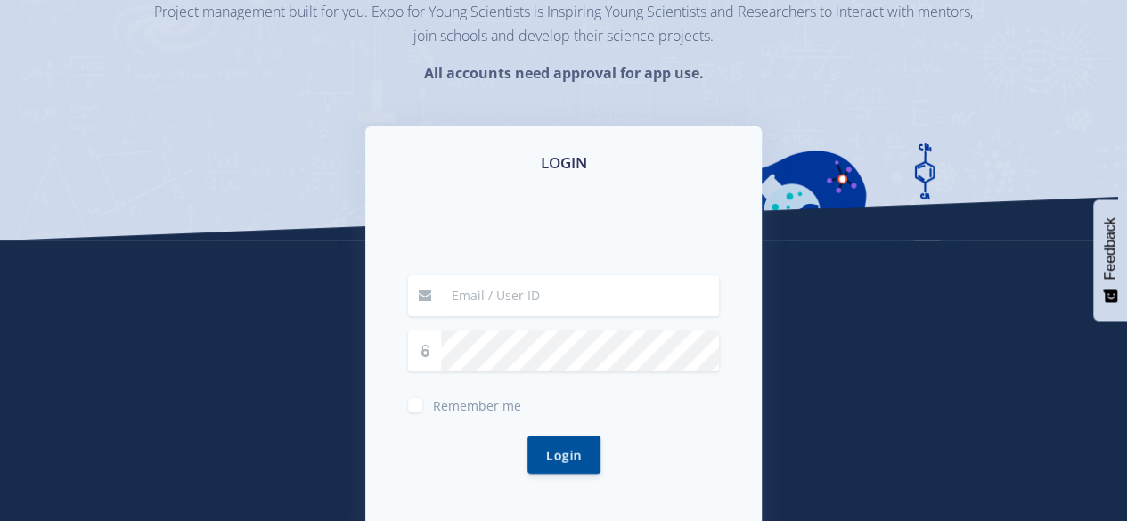
scroll to position [192, 0]
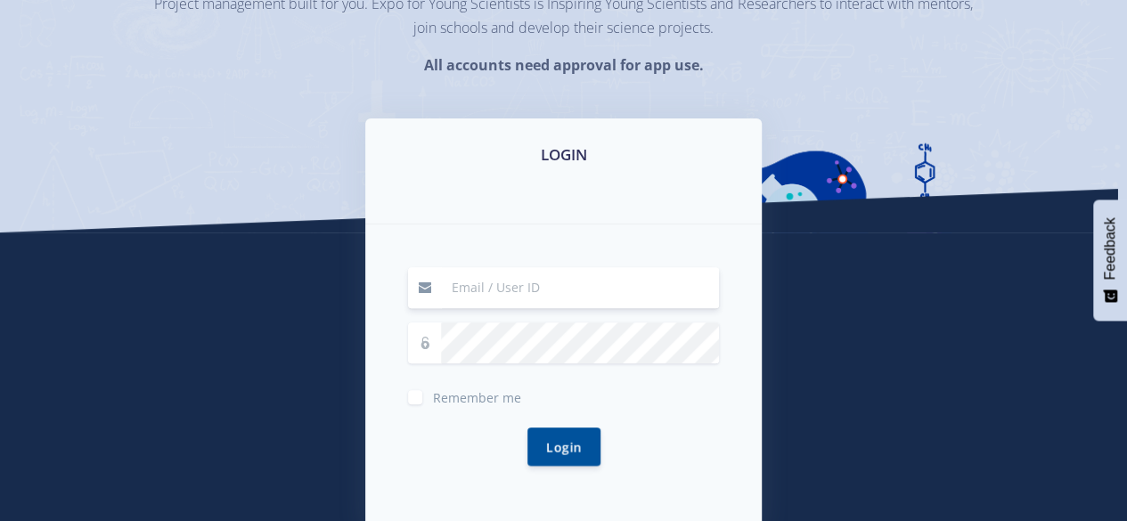
click at [490, 290] on input at bounding box center [580, 287] width 278 height 41
type input "[EMAIL_ADDRESS][DOMAIN_NAME]"
click at [565, 442] on button "Login" at bounding box center [563, 446] width 73 height 38
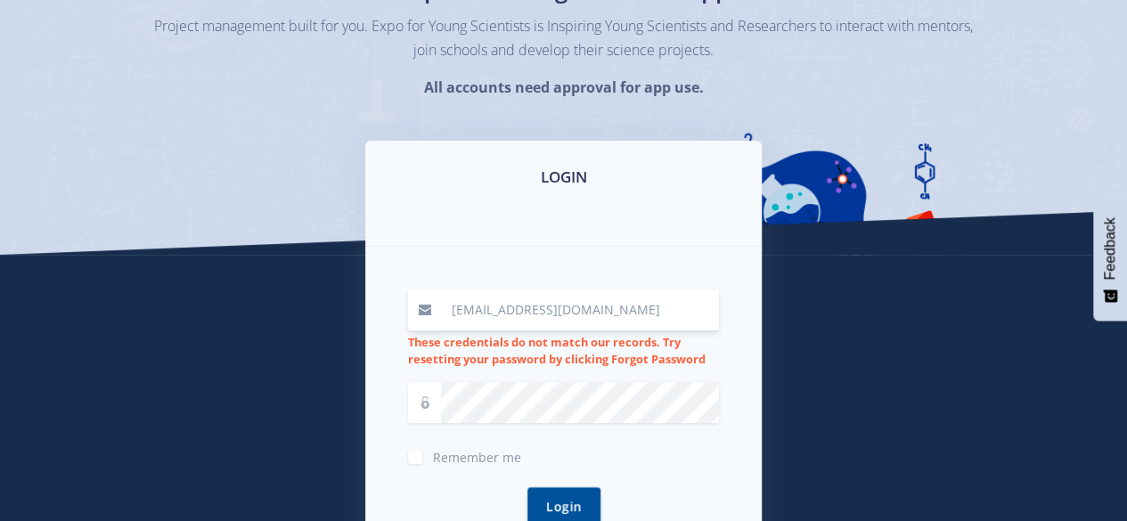
scroll to position [212, 0]
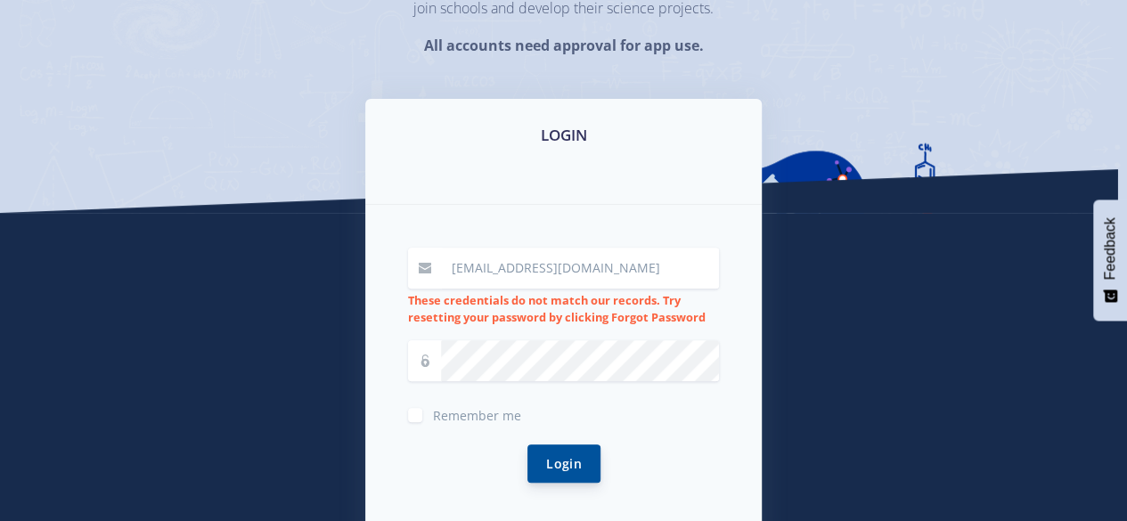
click at [565, 460] on button "Login" at bounding box center [563, 463] width 73 height 38
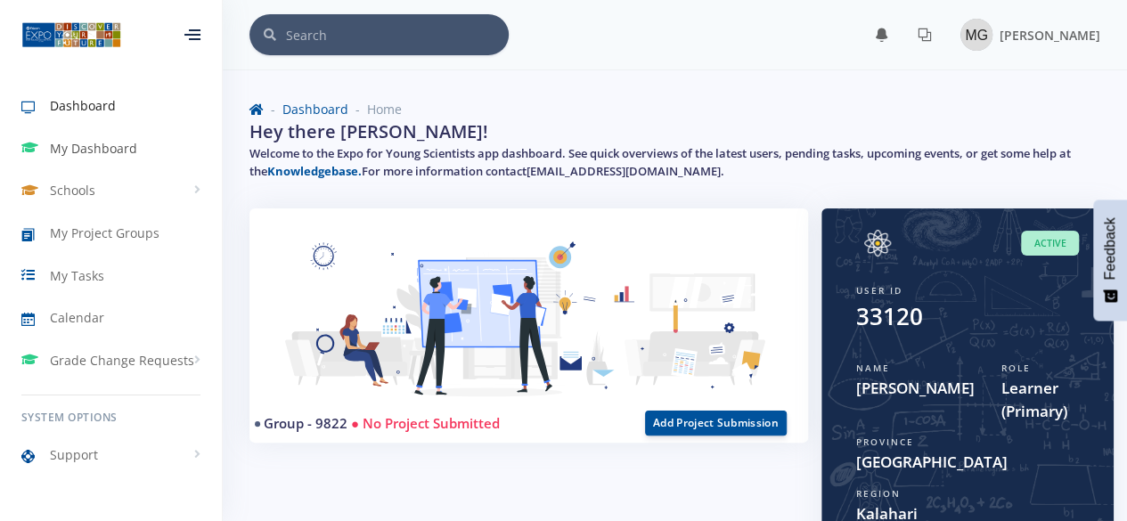
click at [126, 143] on span "My Dashboard" at bounding box center [93, 148] width 87 height 19
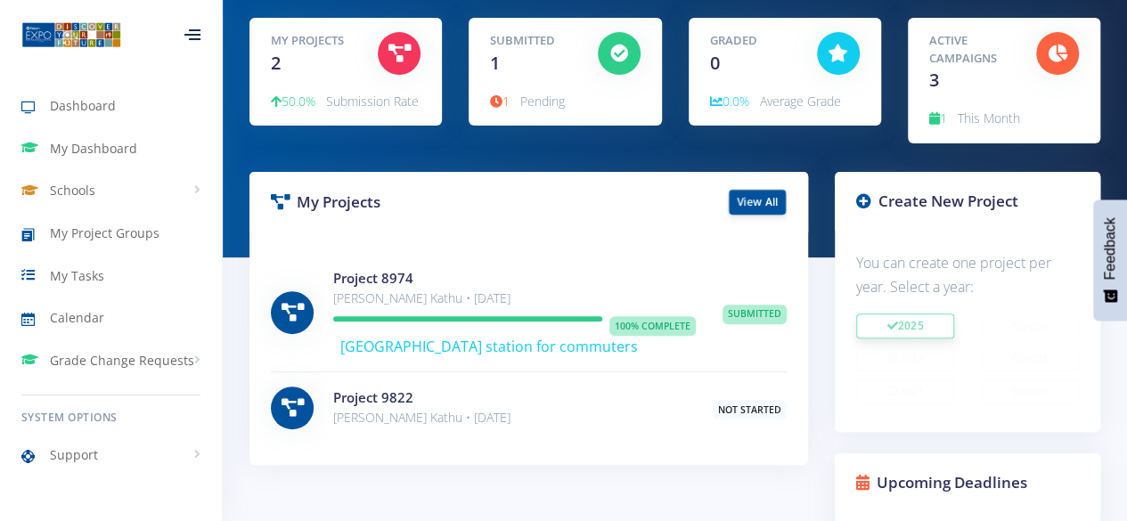
scroll to position [245, 0]
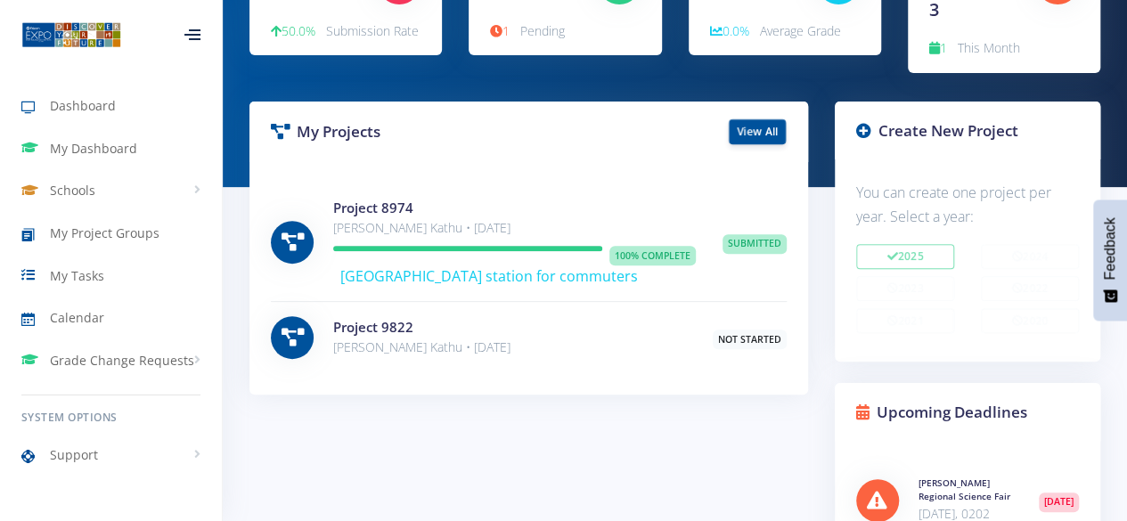
click at [426, 336] on h4 "Project 9822" at bounding box center [509, 327] width 353 height 20
click at [381, 323] on link "Project 9822" at bounding box center [373, 327] width 80 height 18
click at [864, 136] on icon at bounding box center [863, 130] width 15 height 15
click at [935, 133] on h3 "Create New Project" at bounding box center [967, 130] width 223 height 23
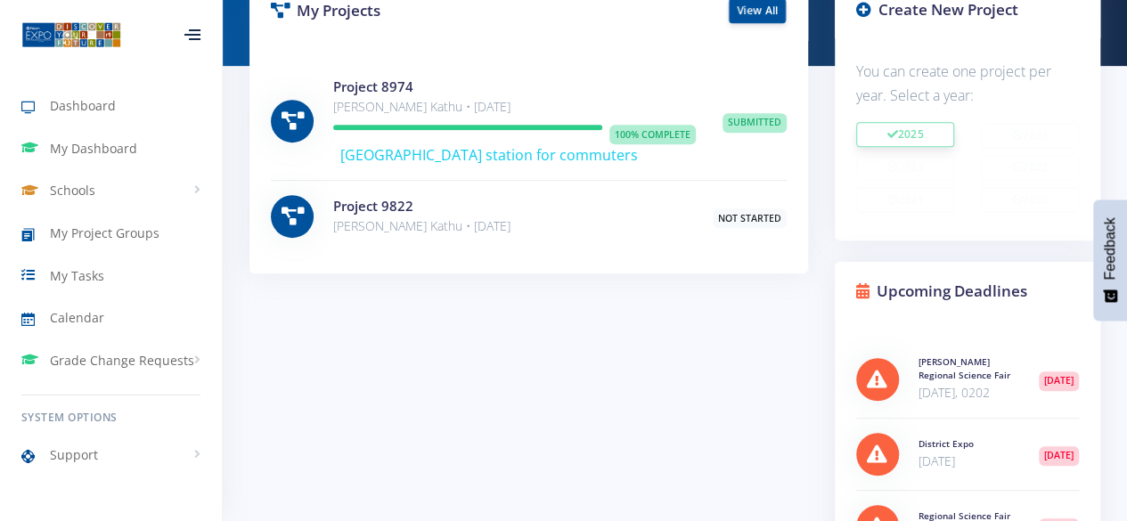
scroll to position [0, 0]
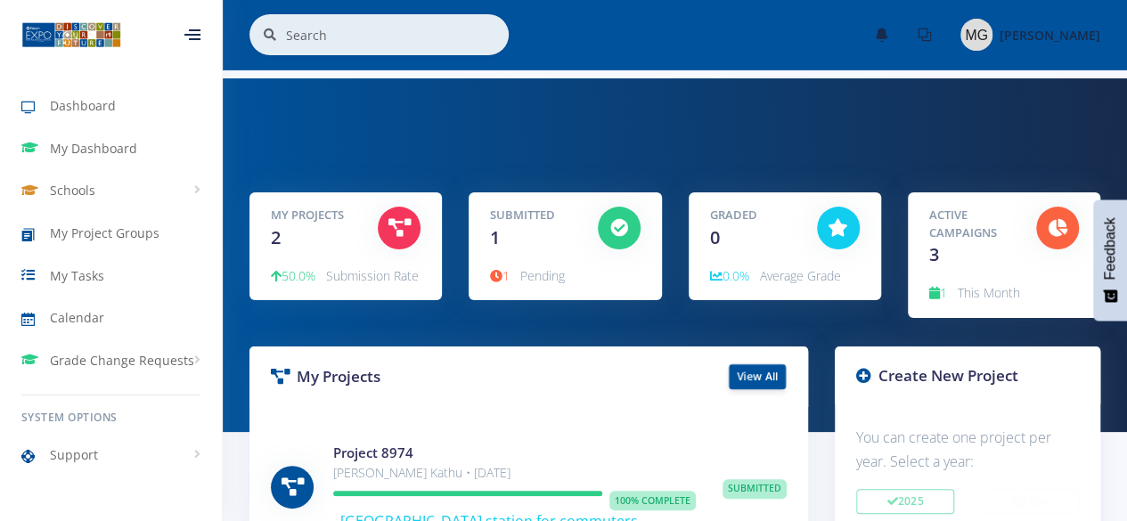
click at [395, 250] on div at bounding box center [398, 229] width 69 height 45
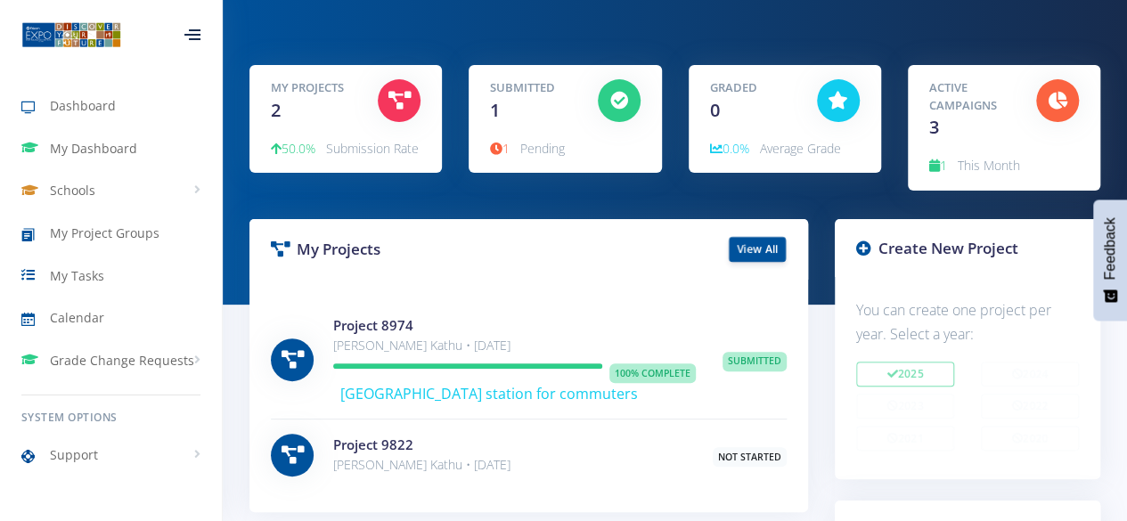
scroll to position [130, 0]
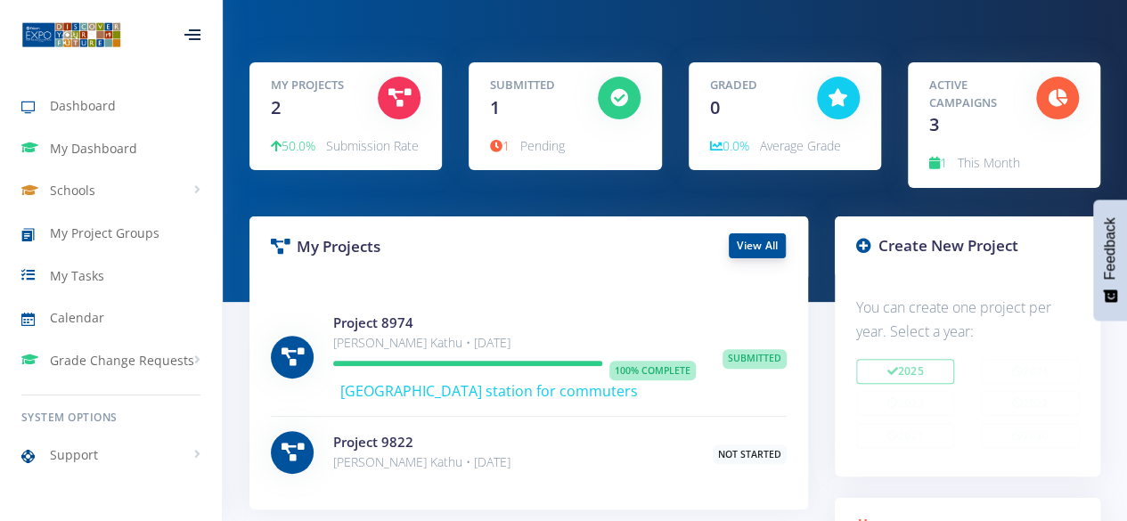
click at [746, 245] on link "View All" at bounding box center [757, 245] width 57 height 25
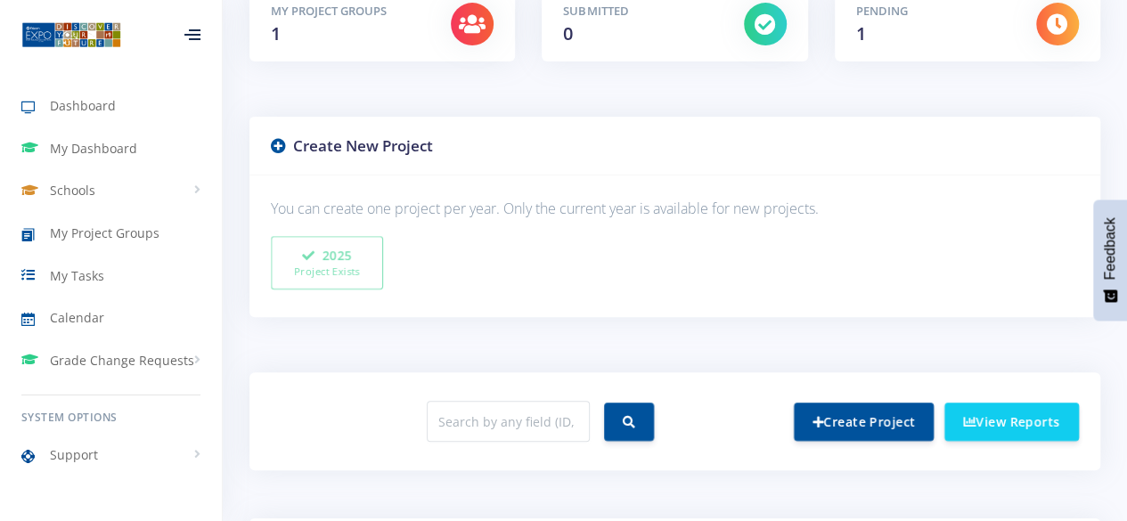
scroll to position [397, 0]
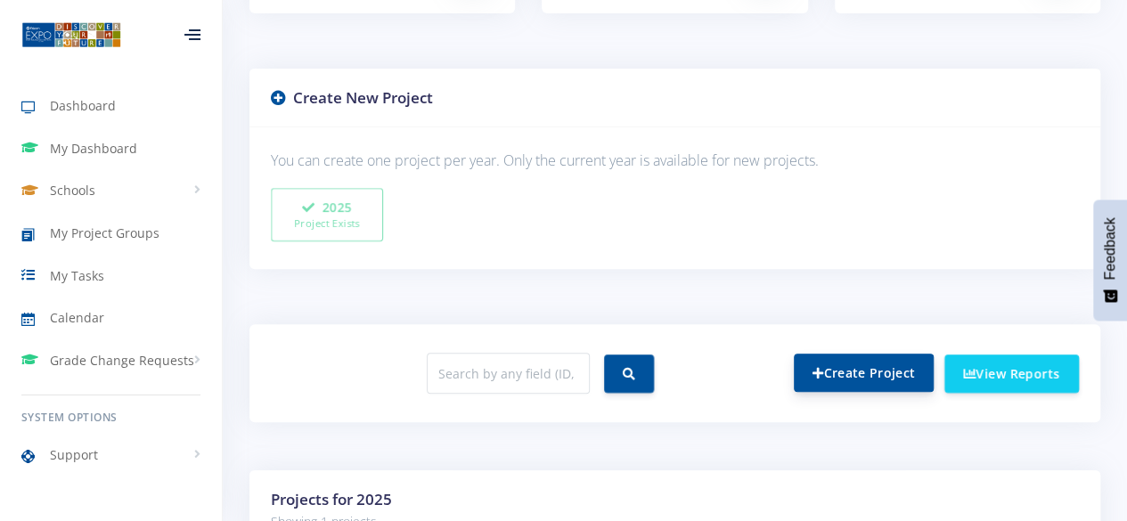
click at [847, 367] on link "Create Project" at bounding box center [864, 373] width 140 height 38
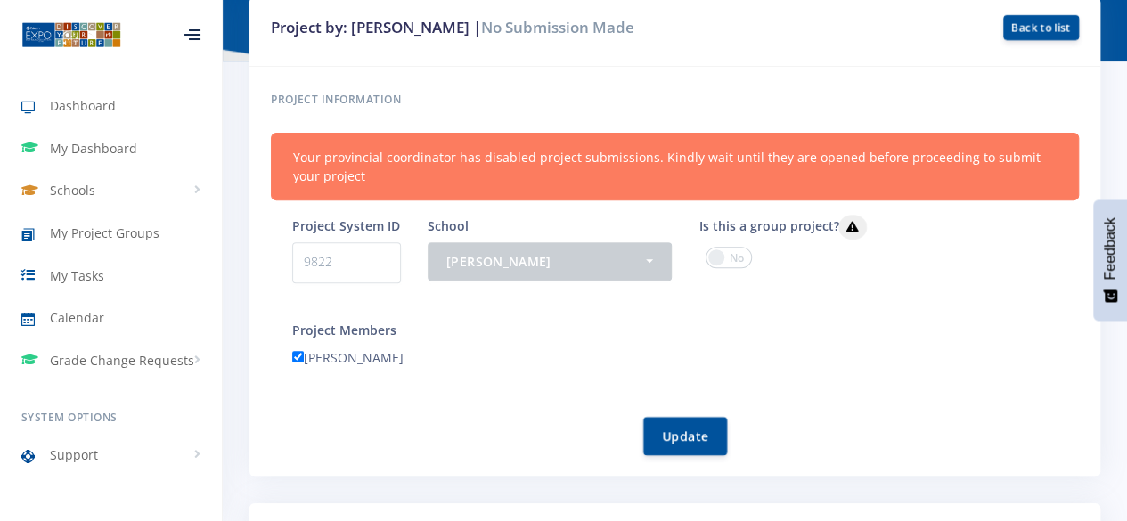
scroll to position [235, 0]
click at [682, 431] on button "Update" at bounding box center [685, 434] width 84 height 38
click at [723, 257] on span at bounding box center [728, 256] width 46 height 21
click at [0, 0] on input "checkbox" at bounding box center [0, 0] width 0 height 0
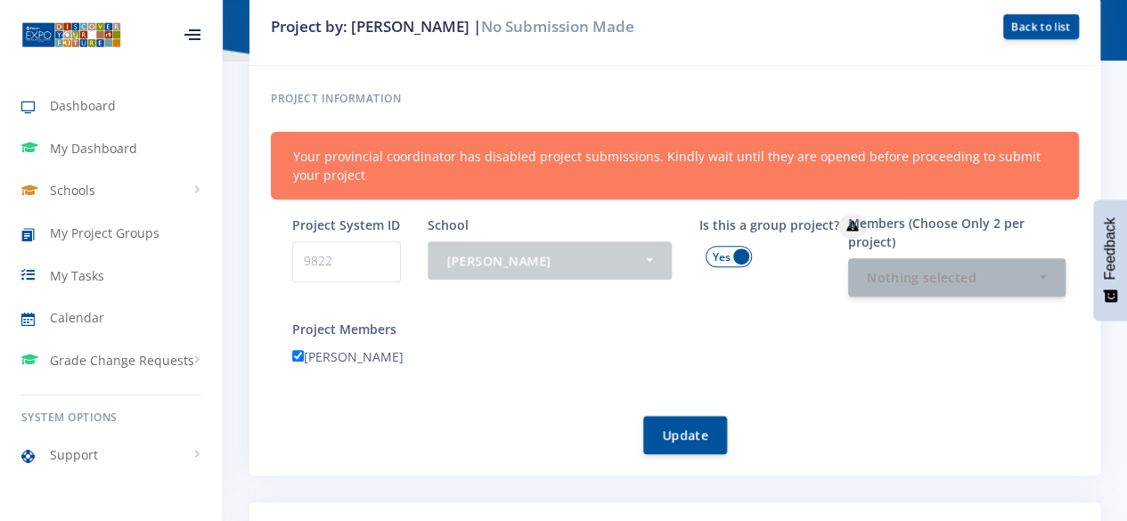
click at [723, 257] on span at bounding box center [728, 256] width 46 height 21
click at [0, 0] on input "checkbox" at bounding box center [0, 0] width 0 height 0
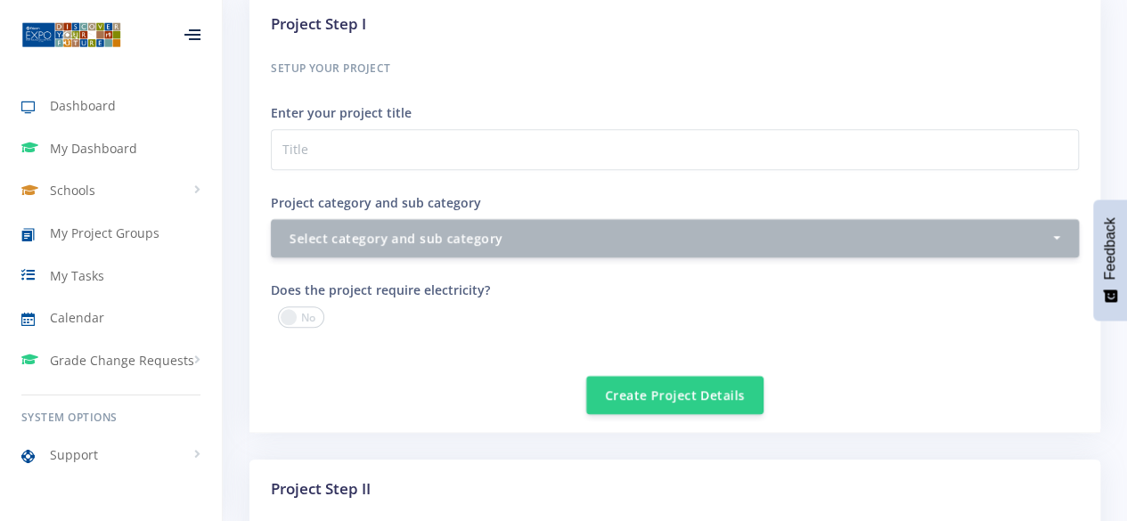
scroll to position [767, 0]
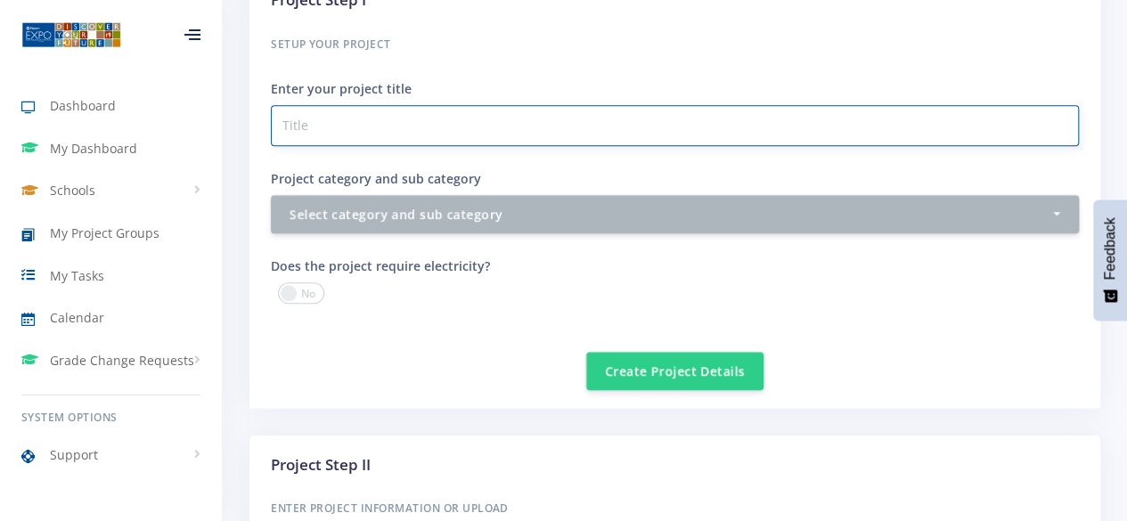
click at [554, 115] on input "Project category and sub category" at bounding box center [675, 125] width 808 height 41
type input "Solar Panel Charging Station"
click at [291, 289] on span at bounding box center [301, 292] width 46 height 21
click at [0, 0] on input "checkbox" at bounding box center [0, 0] width 0 height 0
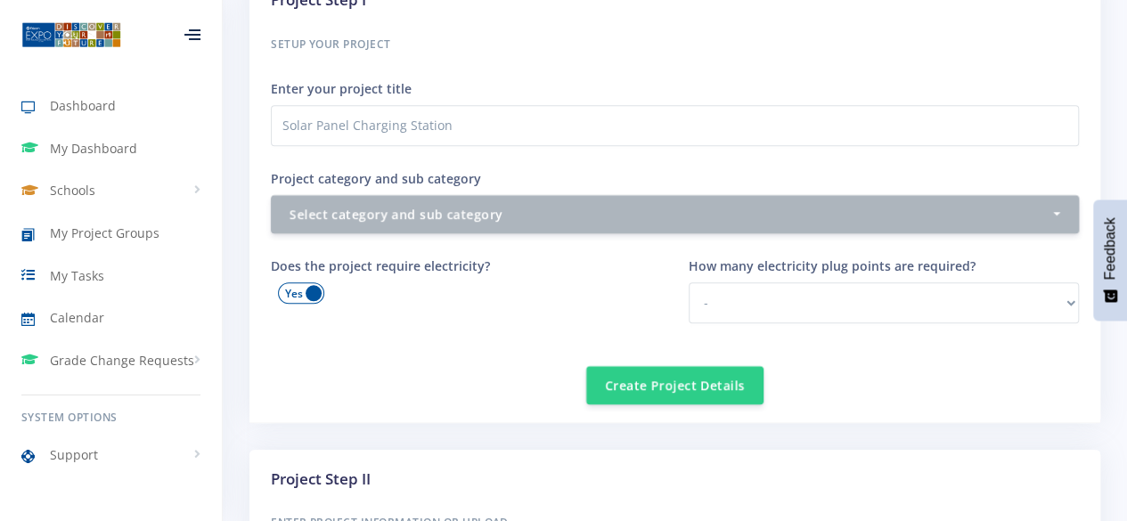
click at [291, 289] on span at bounding box center [301, 292] width 46 height 21
click at [0, 0] on input "checkbox" at bounding box center [0, 0] width 0 height 0
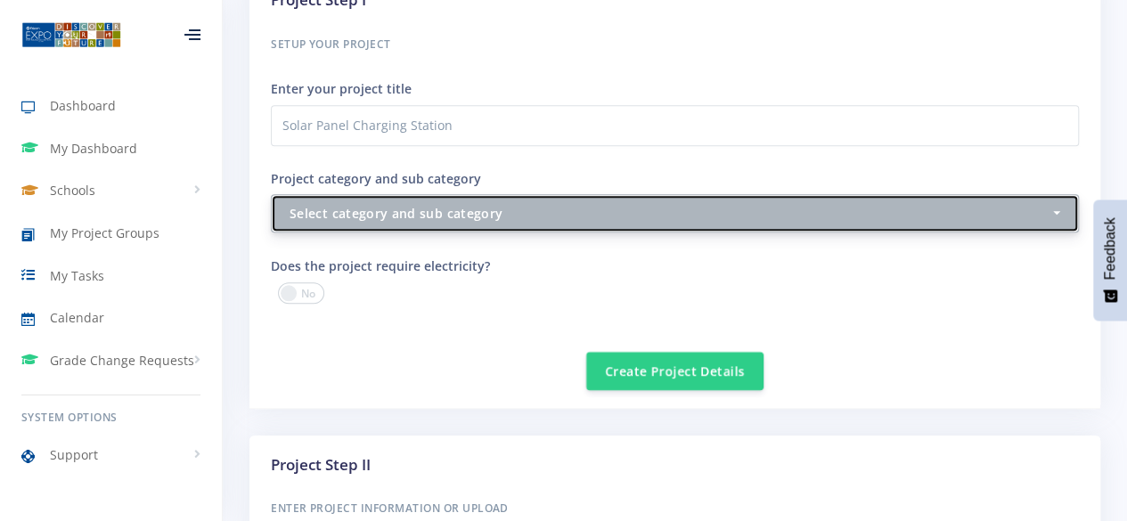
click at [388, 213] on div "Select category and sub category" at bounding box center [669, 213] width 760 height 19
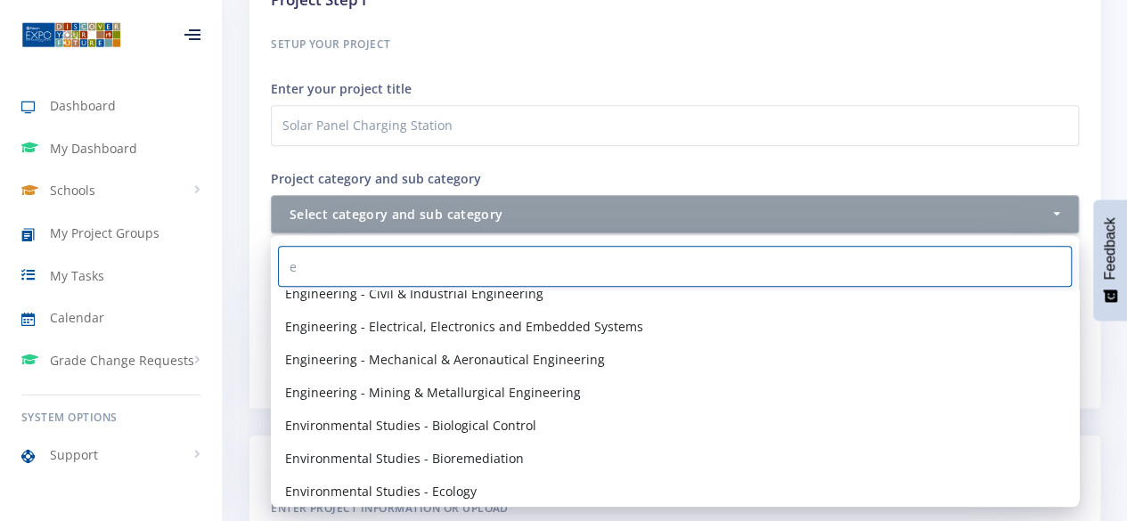
scroll to position [0, 0]
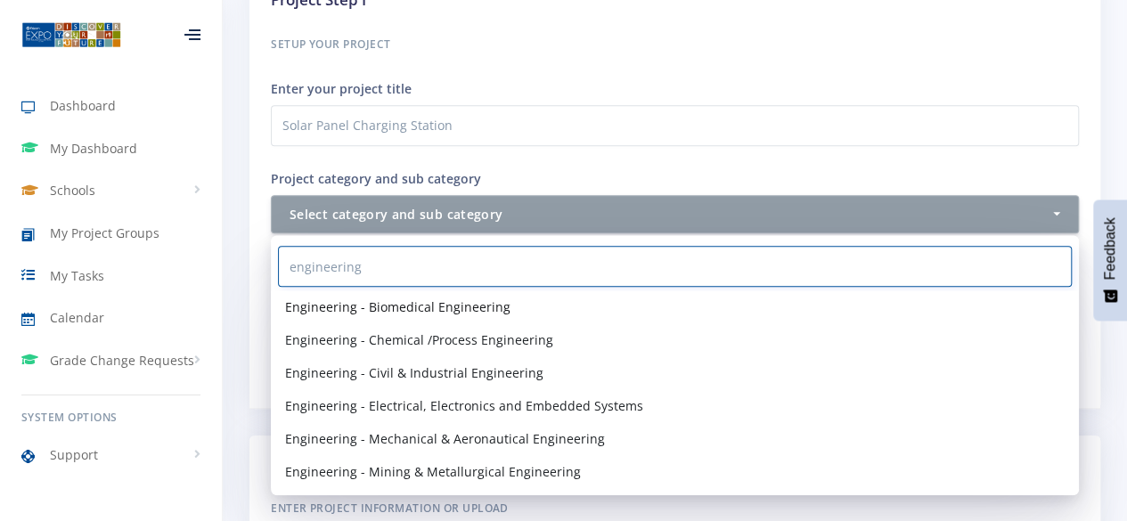
type input "engineering"
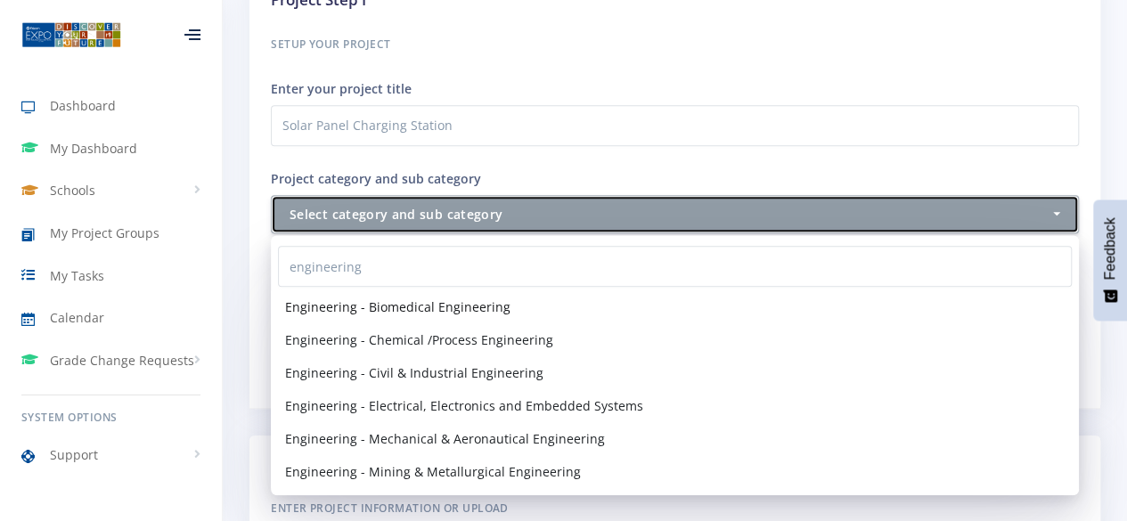
select select "41"
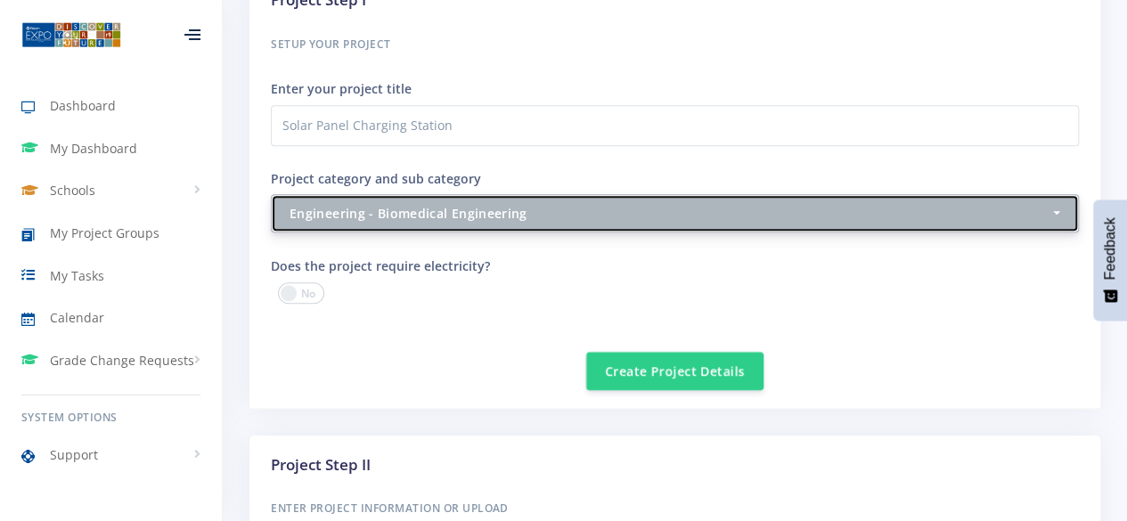
click at [526, 194] on button "Engineering - Biomedical Engineering" at bounding box center [675, 213] width 808 height 38
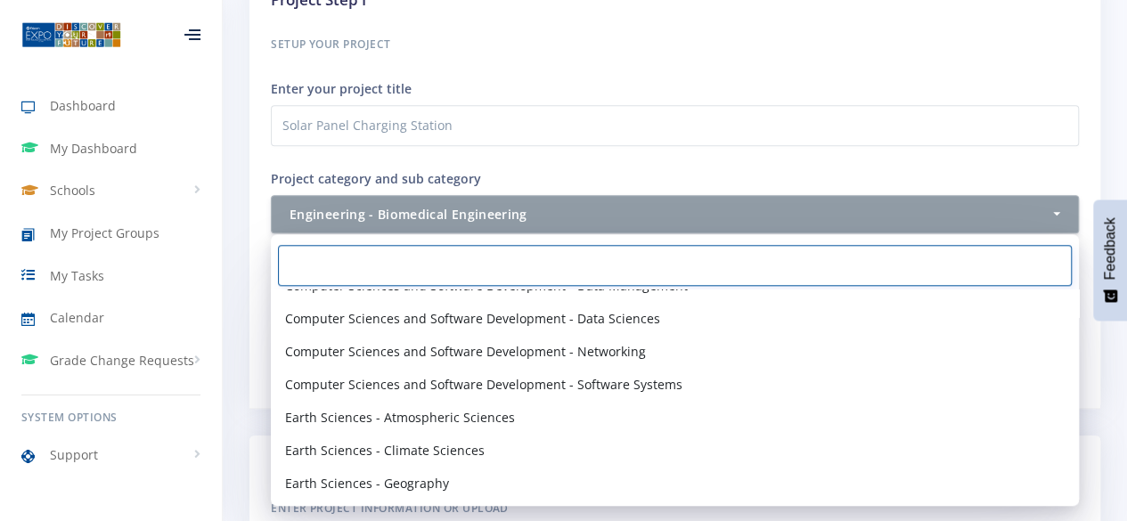
scroll to position [877, 0]
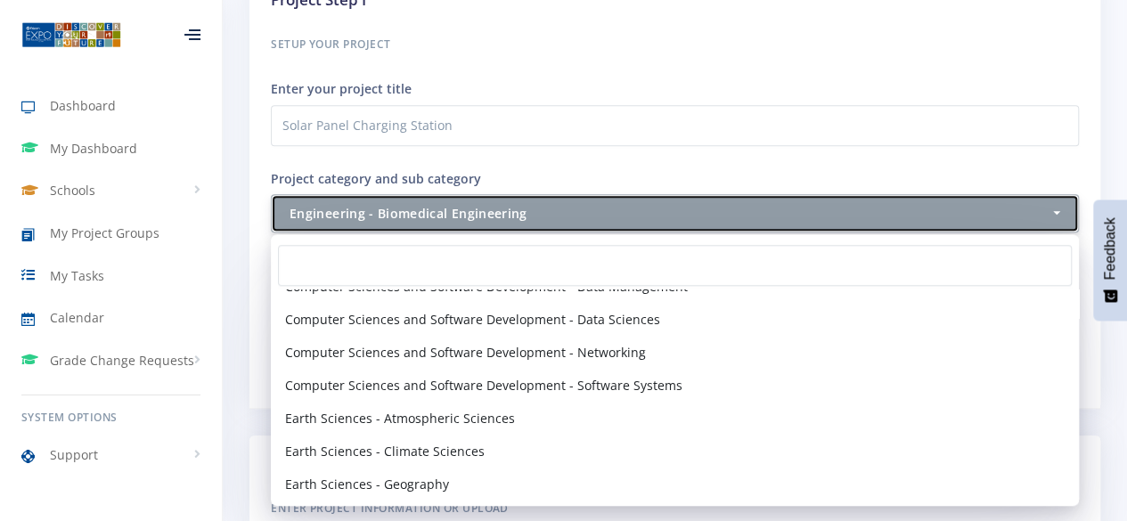
click at [488, 216] on div "Engineering - Biomedical Engineering" at bounding box center [669, 213] width 760 height 19
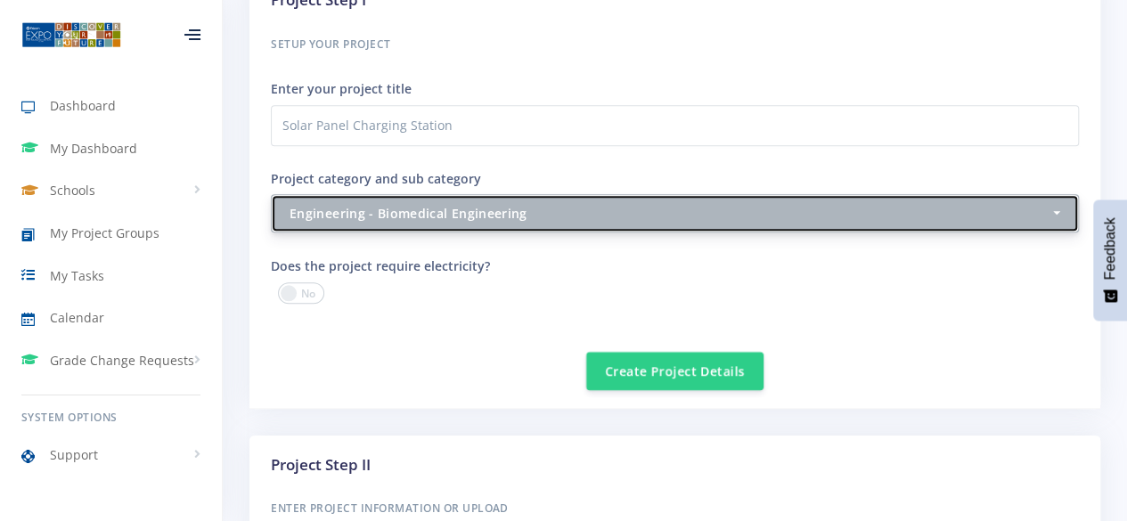
click at [488, 216] on div "Engineering - Biomedical Engineering" at bounding box center [669, 213] width 760 height 19
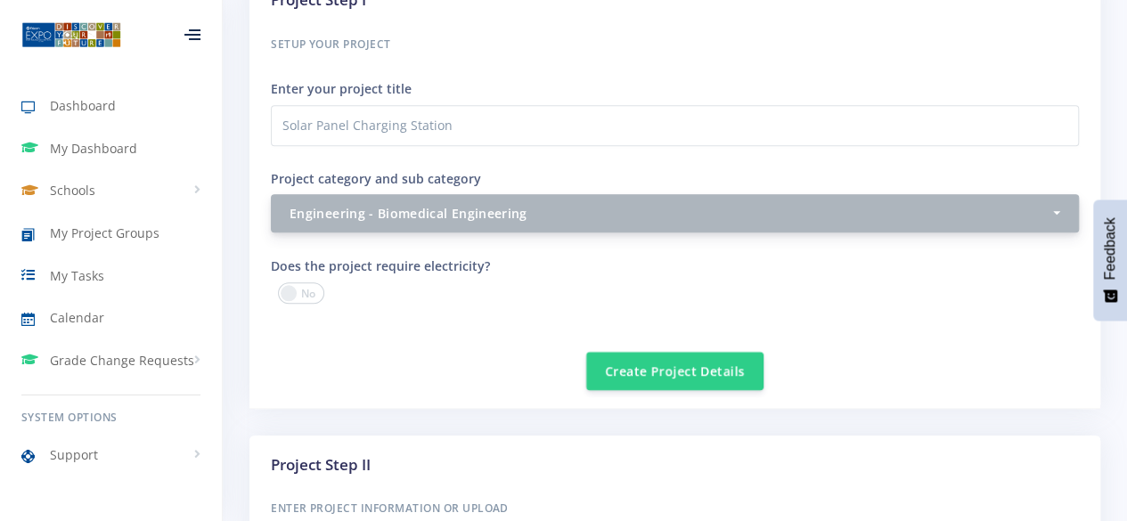
scroll to position [1263, 0]
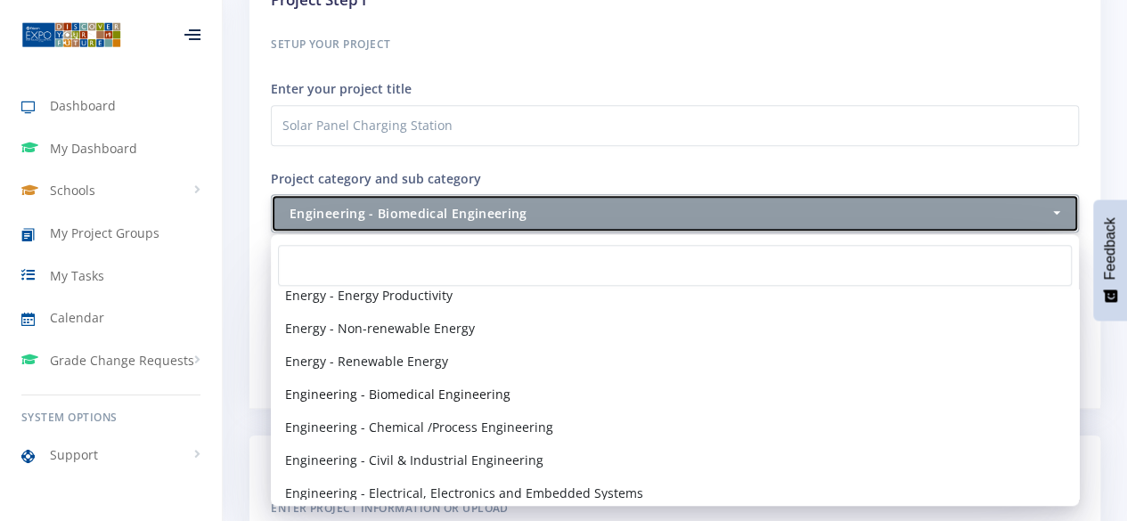
click at [488, 216] on div "Engineering - Biomedical Engineering" at bounding box center [669, 213] width 760 height 19
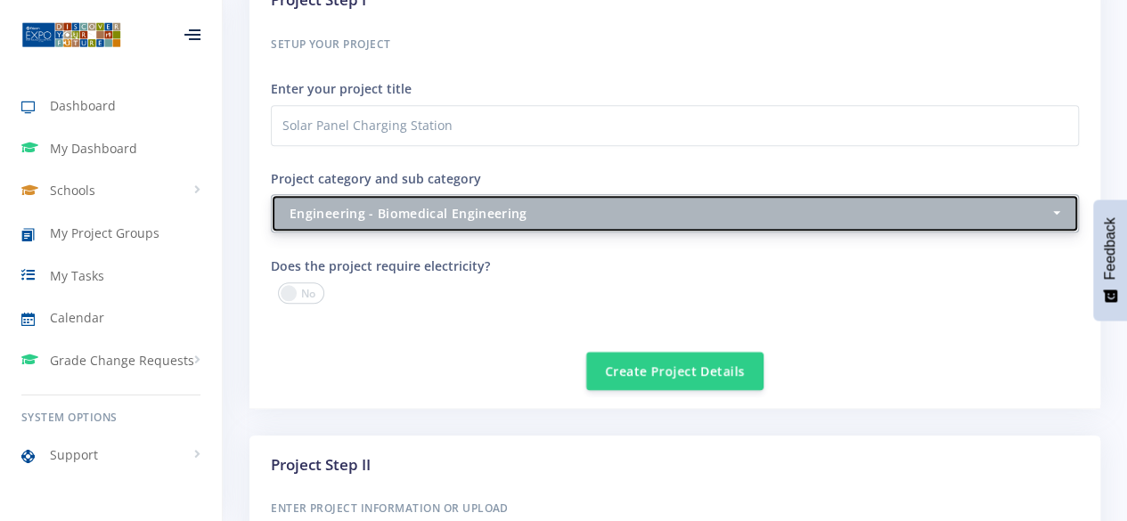
click at [488, 216] on div "Engineering - Biomedical Engineering" at bounding box center [669, 213] width 760 height 19
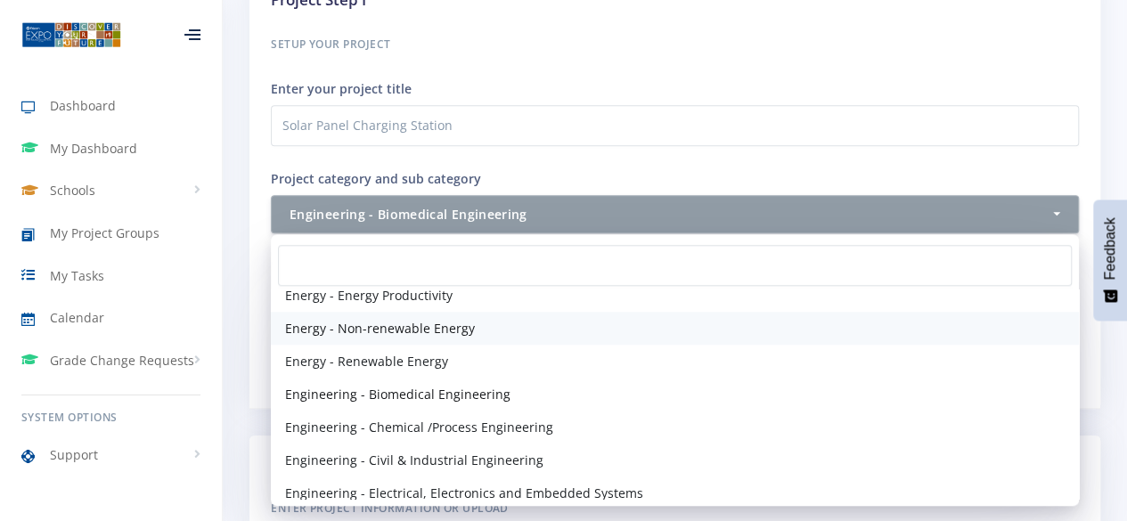
click at [468, 330] on link "Energy - Non-renewable Energy" at bounding box center [675, 328] width 808 height 33
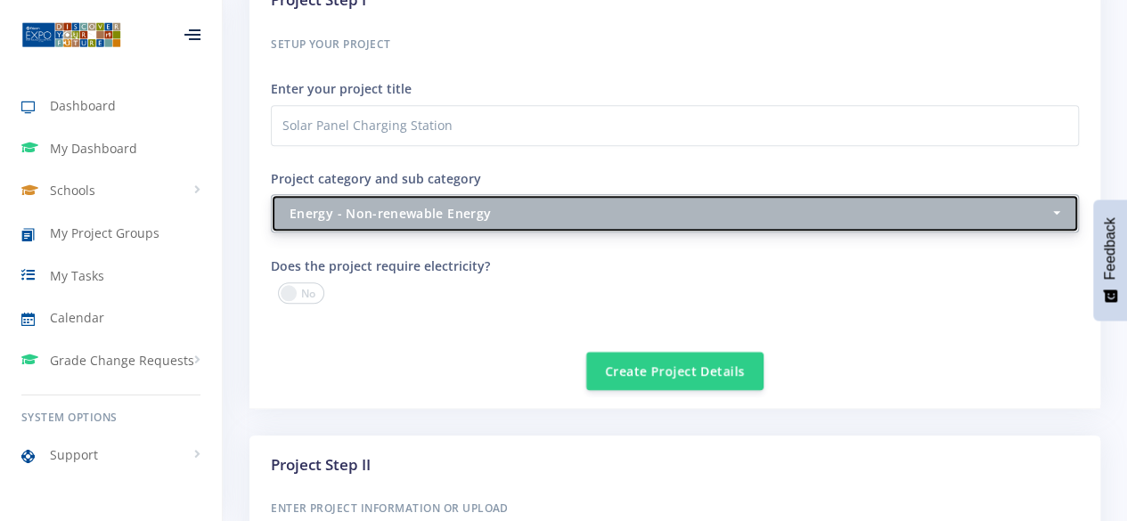
click at [469, 200] on button "Energy - Non-renewable Energy" at bounding box center [675, 213] width 808 height 38
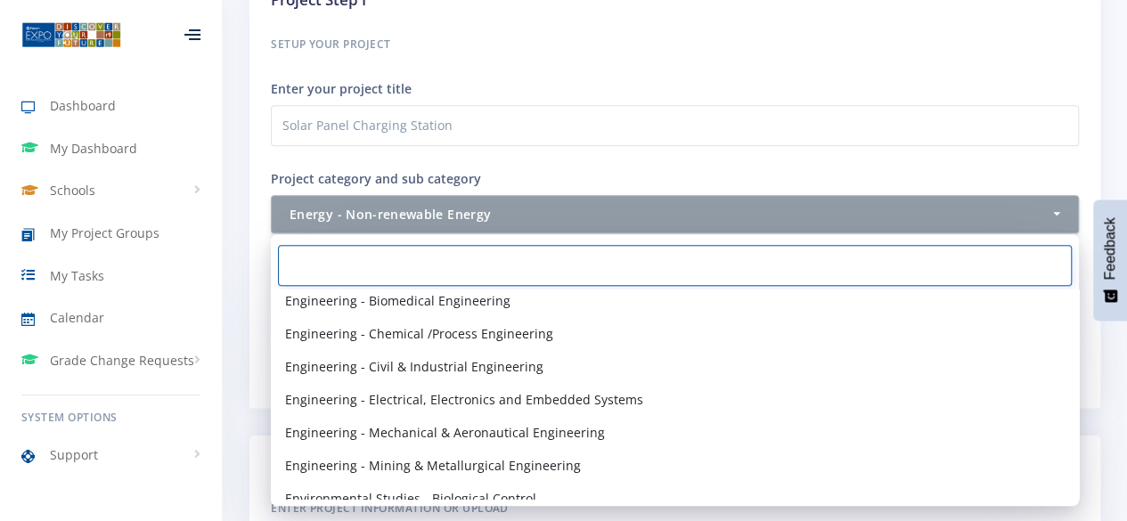
scroll to position [1358, 0]
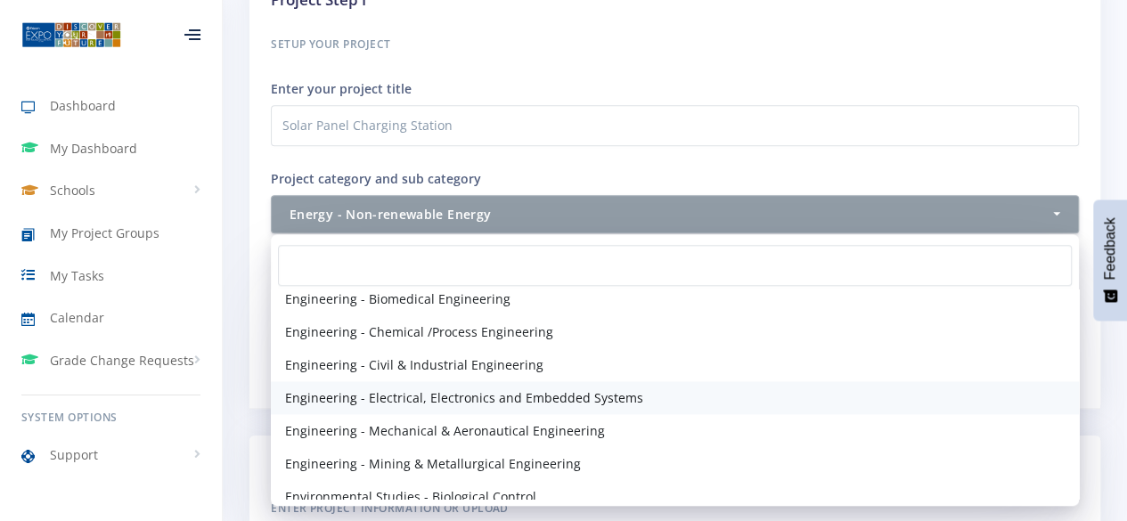
click at [418, 399] on span "Engineering - Electrical, Electronics and Embedded Systems" at bounding box center [464, 397] width 358 height 19
select select "44"
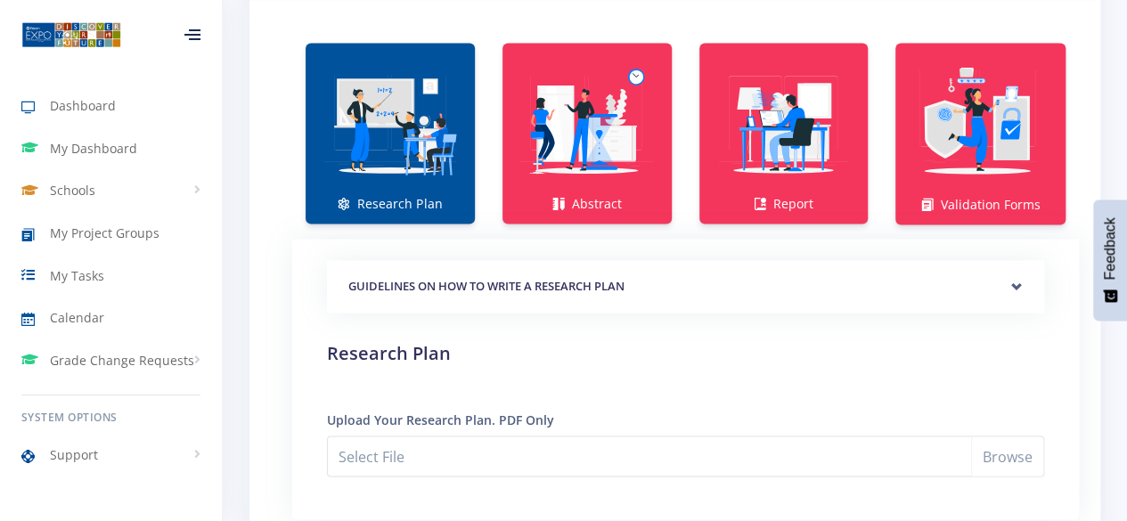
scroll to position [1373, 0]
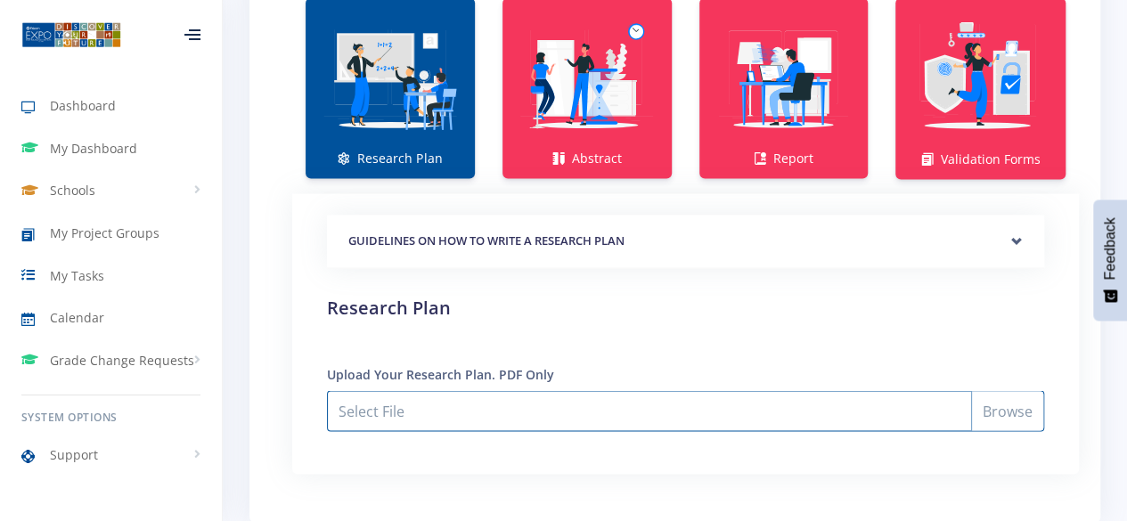
click at [438, 405] on input "Select File" at bounding box center [685, 410] width 717 height 41
click at [999, 414] on input "[PERSON_NAME] Gr9 Research Plan.pdf" at bounding box center [685, 410] width 717 height 41
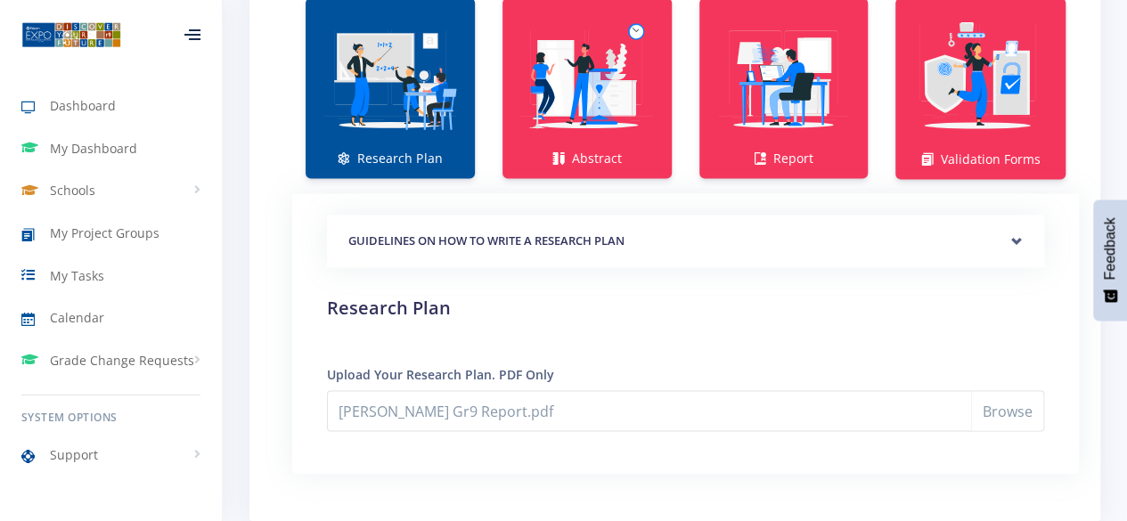
click at [440, 126] on img at bounding box center [390, 78] width 141 height 141
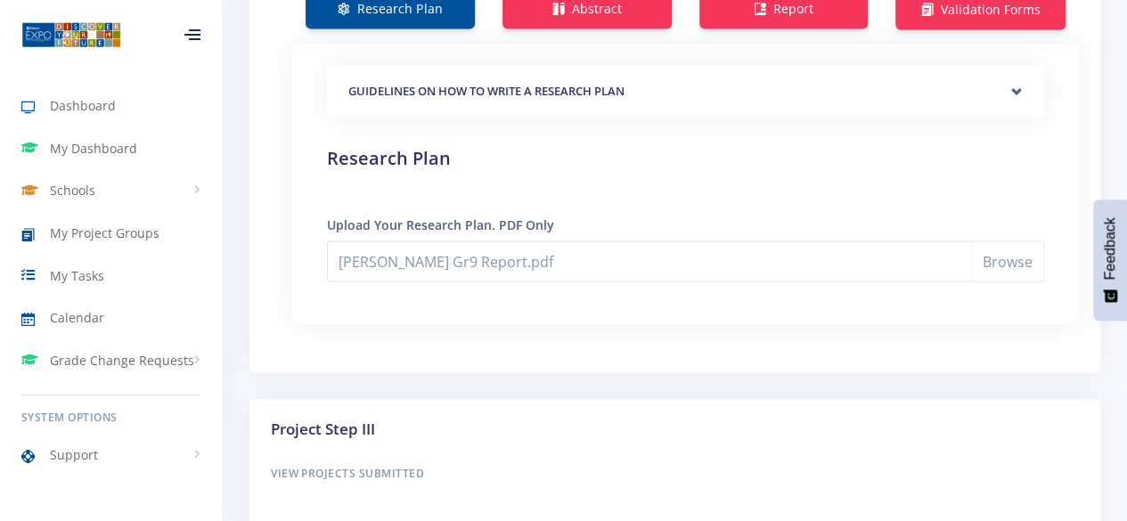
scroll to position [1599, 0]
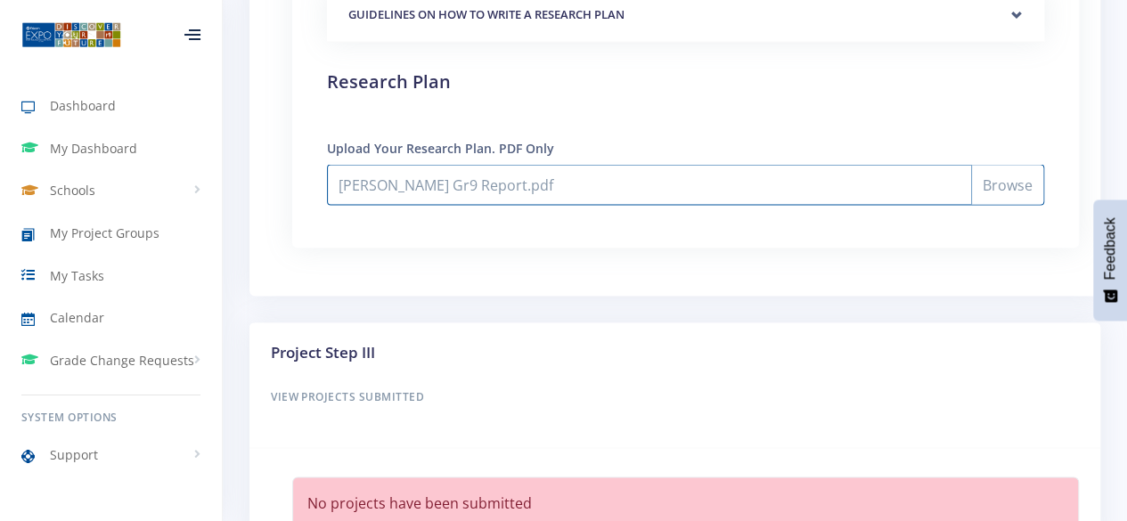
click at [588, 187] on input "[PERSON_NAME] Gr9 Report.pdf" at bounding box center [685, 184] width 717 height 41
type input "C:\fakepath\[PERSON_NAME] Gr9 Research Plan.pdf"
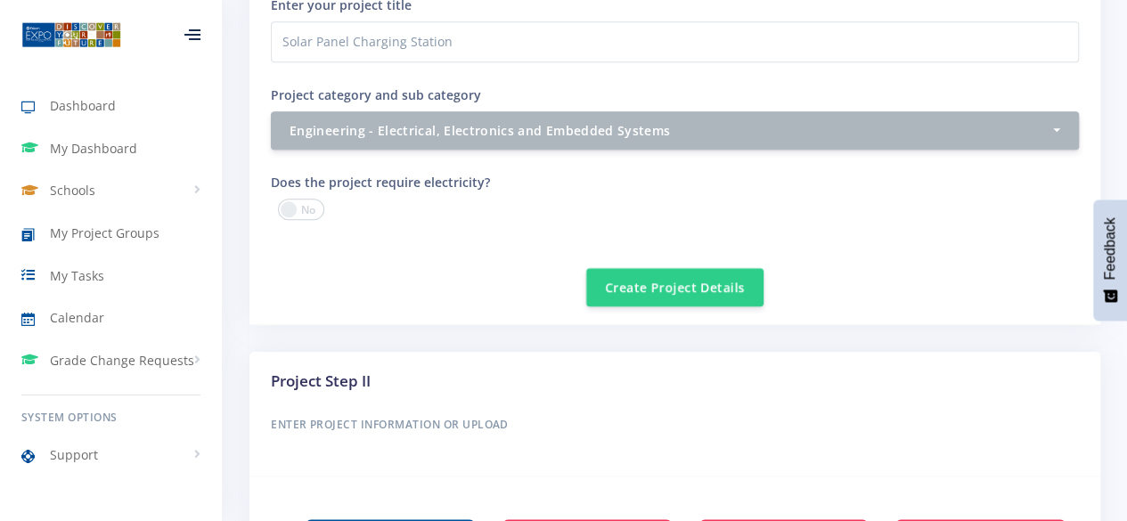
scroll to position [816, 0]
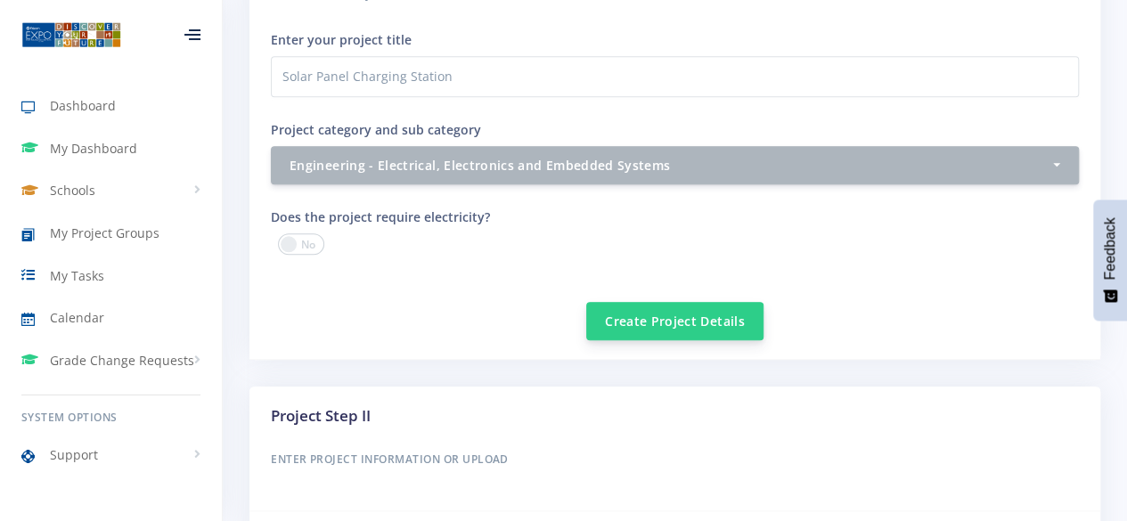
click at [648, 322] on button "Create Project Details" at bounding box center [674, 321] width 177 height 38
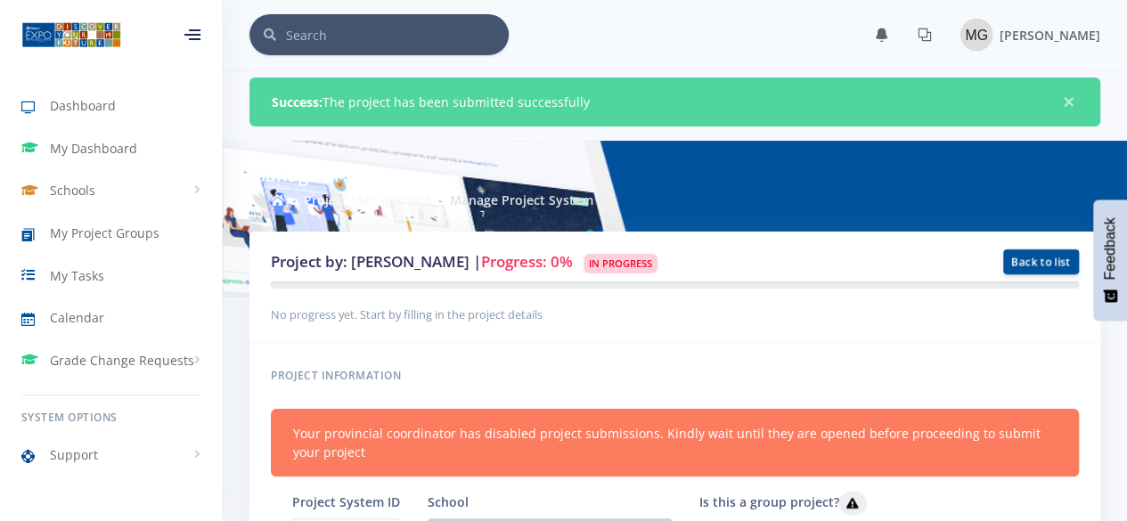
scroll to position [13, 13]
click at [547, 339] on div "Project by: [PERSON_NAME] | Progress: 0% In Progress Back to list" at bounding box center [674, 287] width 851 height 111
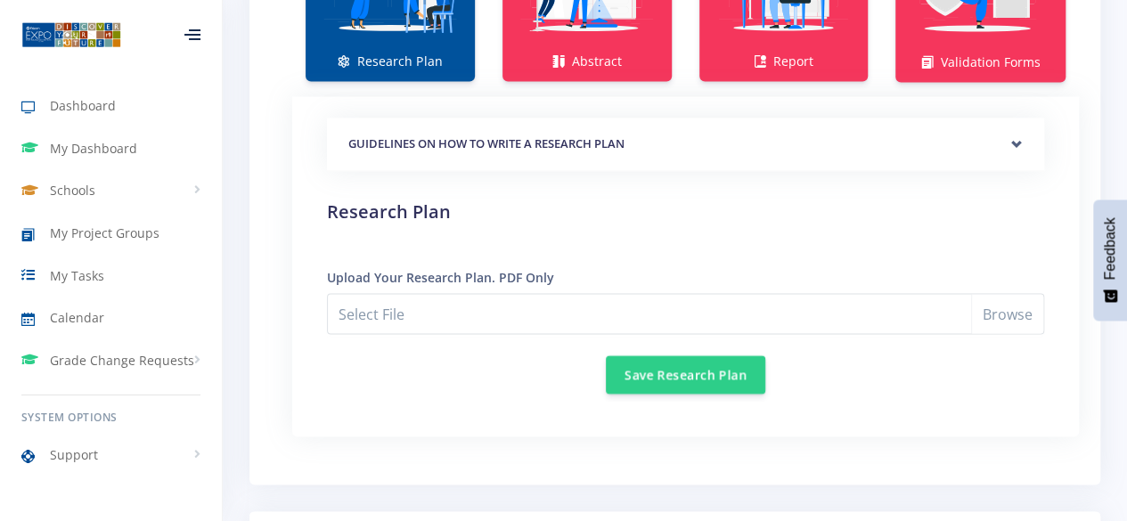
scroll to position [1511, 0]
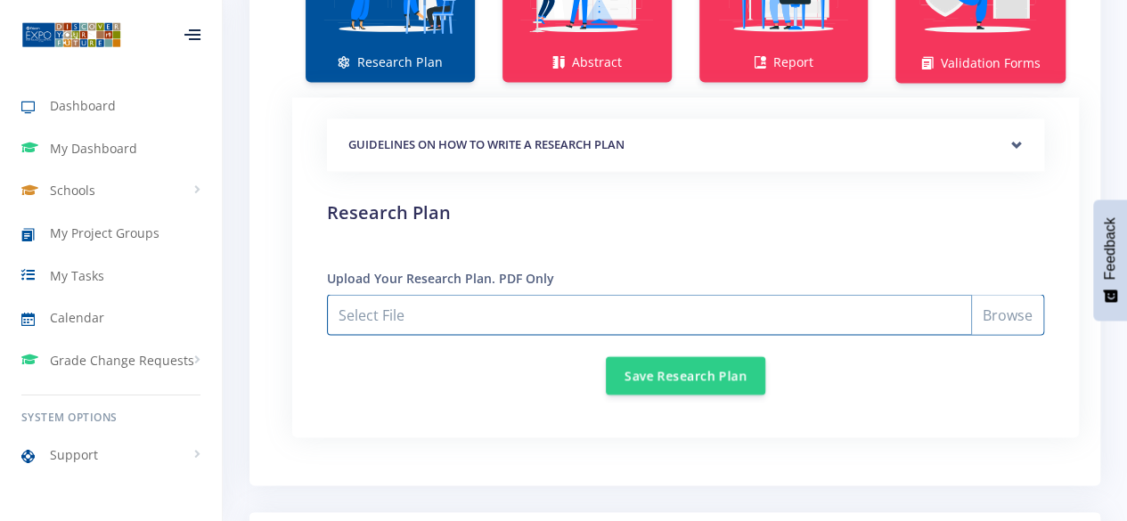
click at [550, 309] on input "Select File" at bounding box center [685, 314] width 717 height 41
type input "C:\fakepath\[PERSON_NAME] Gr9 Research Plan.pdf"
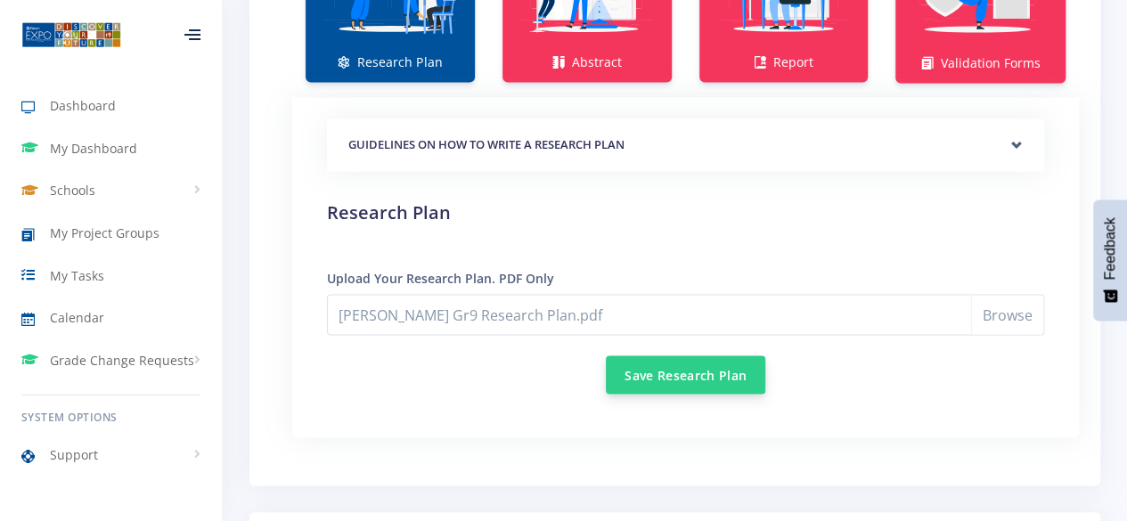
click at [653, 370] on button "Save Research Plan" at bounding box center [685, 374] width 159 height 38
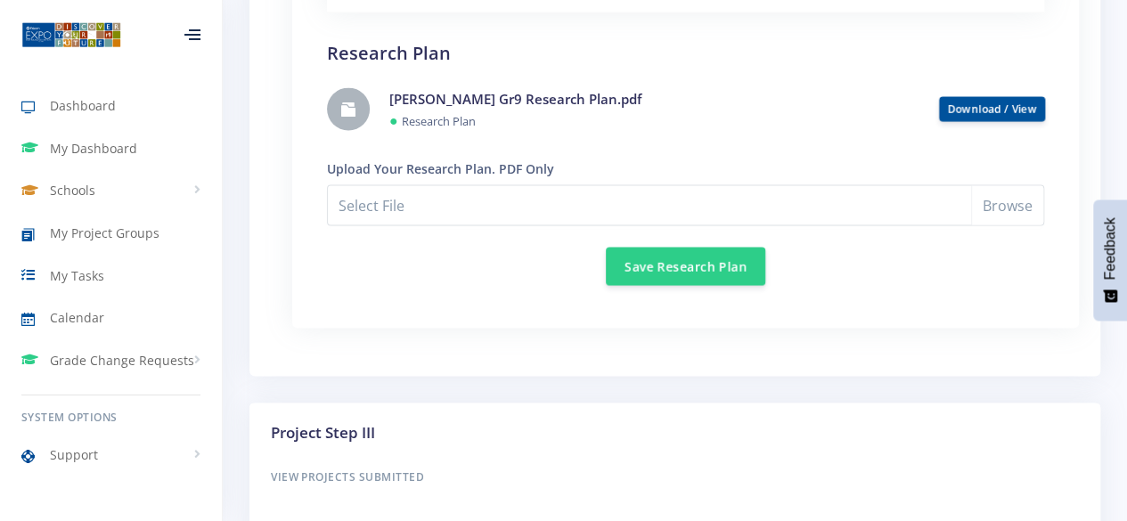
scroll to position [1676, 0]
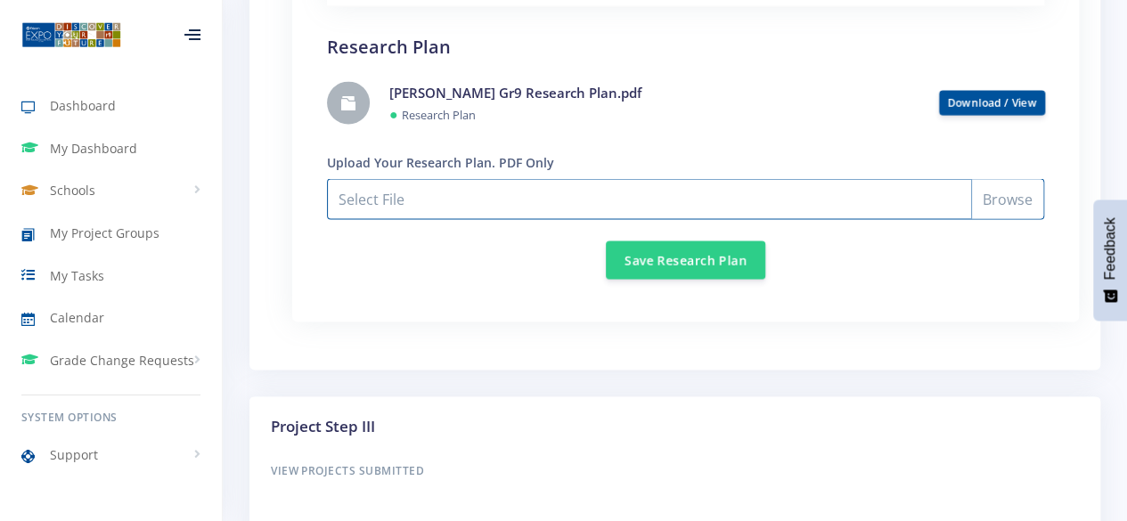
drag, startPoint x: 494, startPoint y: 200, endPoint x: 506, endPoint y: 186, distance: 18.4
click at [506, 186] on input "Select File" at bounding box center [685, 198] width 717 height 41
click at [565, 200] on input "Mia Groenewald Gr9 Report.pdf" at bounding box center [685, 198] width 717 height 41
type input "C:\fakepath\Mia Groenewald Gr9 Research Plan.pdf"
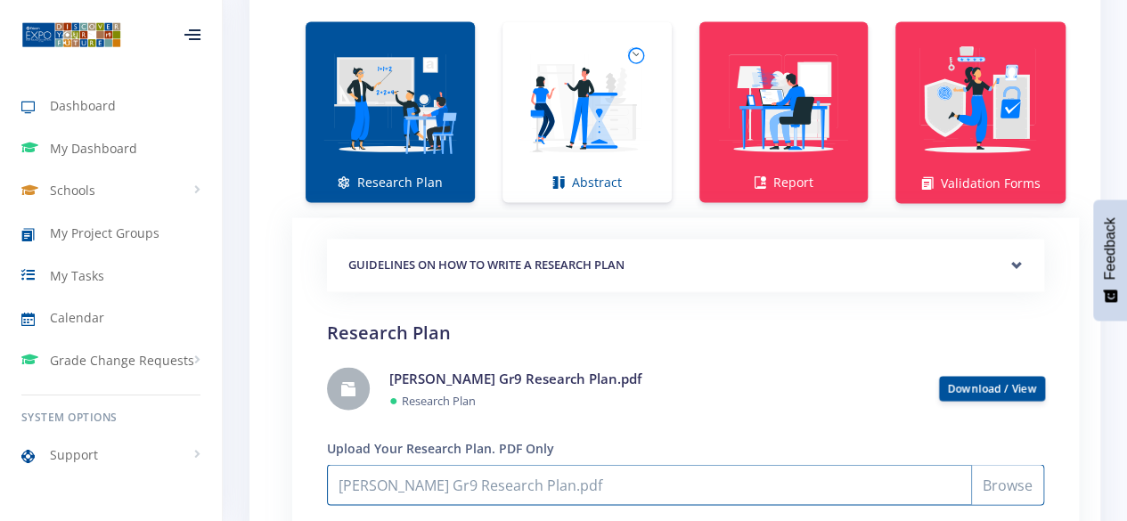
scroll to position [1371, 0]
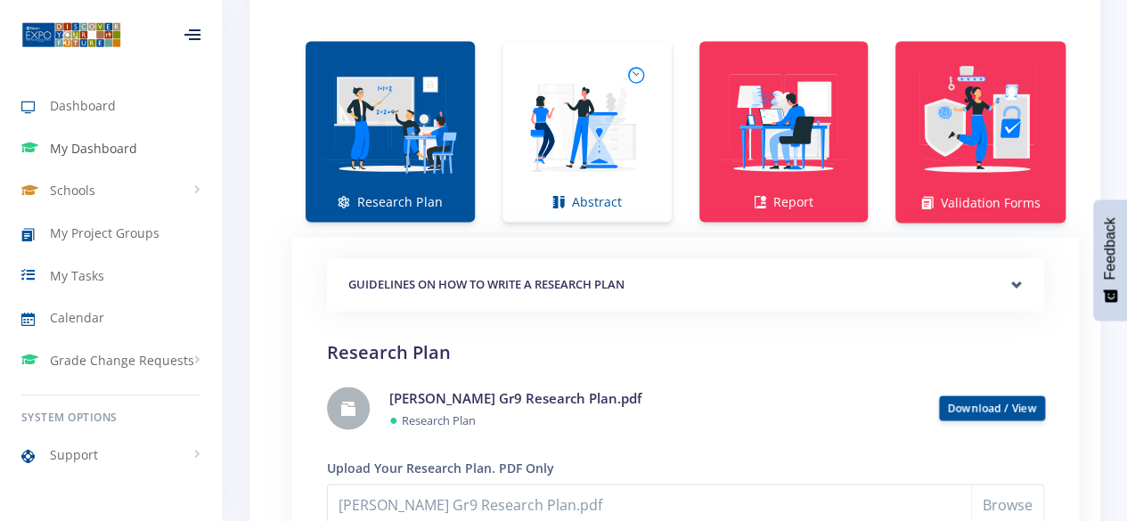
click at [151, 129] on link "My Dashboard" at bounding box center [111, 148] width 222 height 41
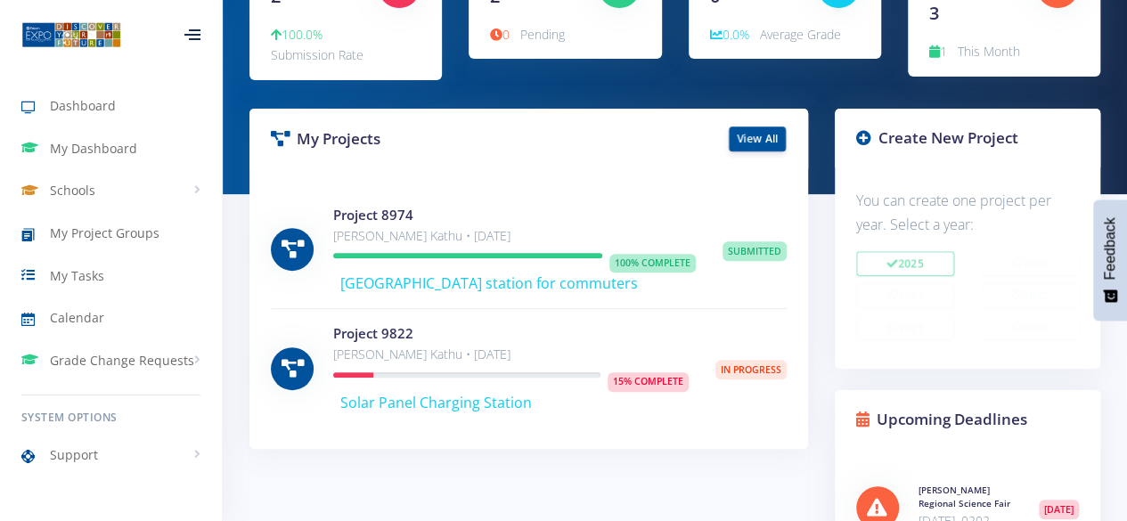
scroll to position [242, 0]
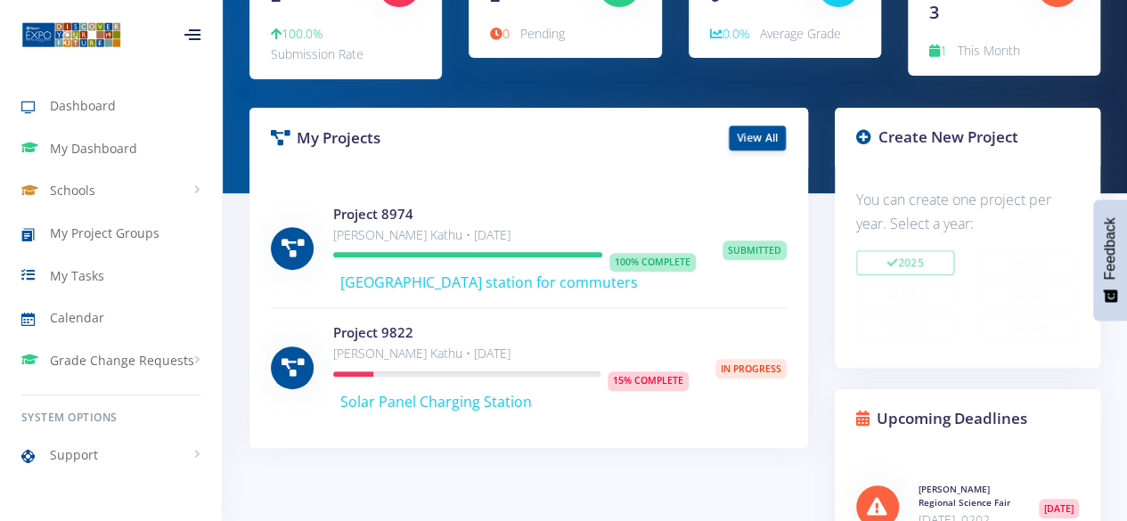
click at [629, 383] on span "15% Complete" at bounding box center [647, 381] width 81 height 20
drag, startPoint x: 629, startPoint y: 383, endPoint x: 659, endPoint y: 371, distance: 32.8
click at [659, 371] on span "15% Complete" at bounding box center [647, 381] width 81 height 20
click at [381, 332] on link "Project 9822" at bounding box center [373, 332] width 80 height 18
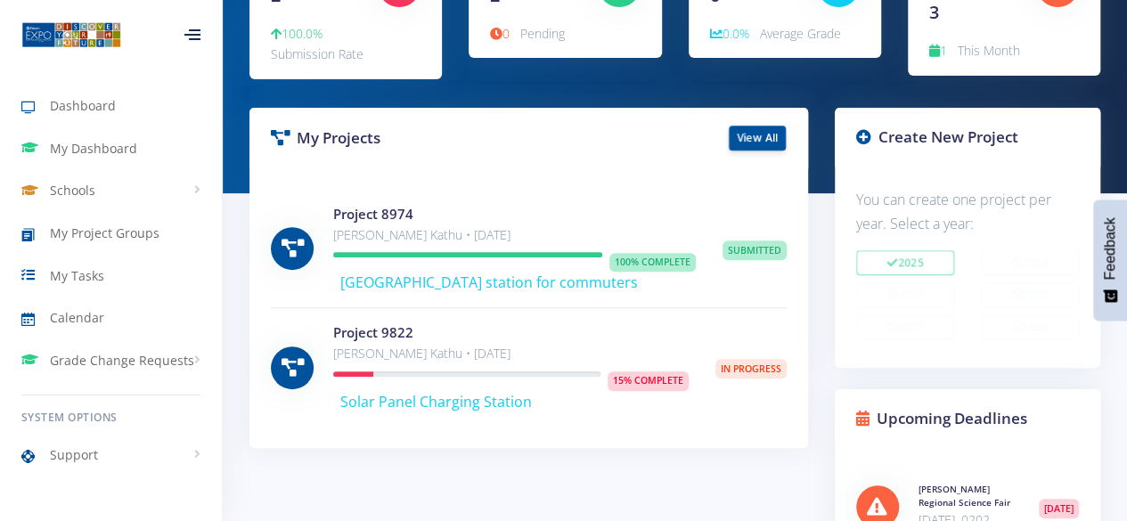
scroll to position [13, 13]
click at [118, 274] on link "My Tasks" at bounding box center [111, 275] width 222 height 41
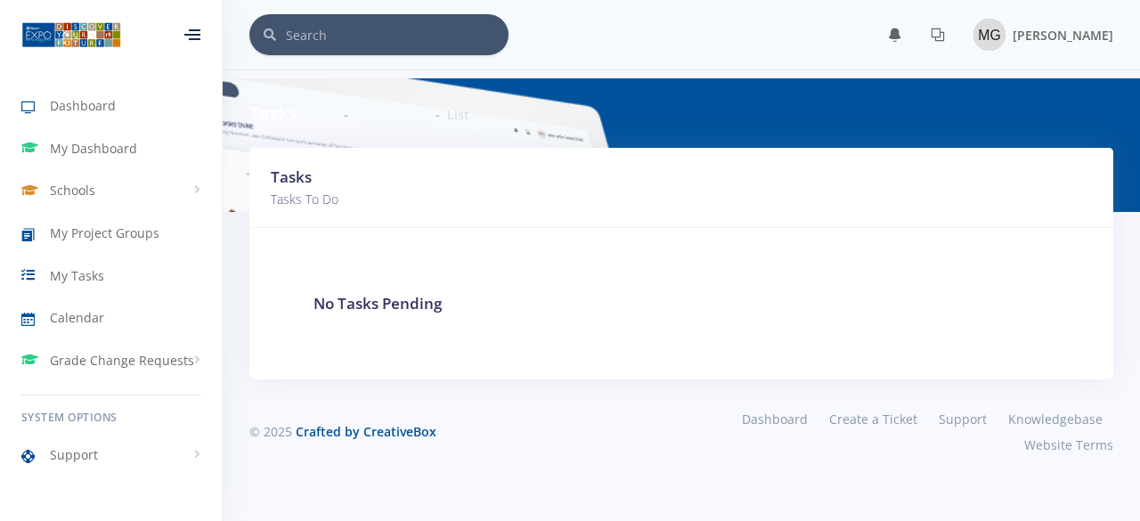
scroll to position [13, 13]
click at [98, 106] on span "Dashboard" at bounding box center [83, 105] width 66 height 19
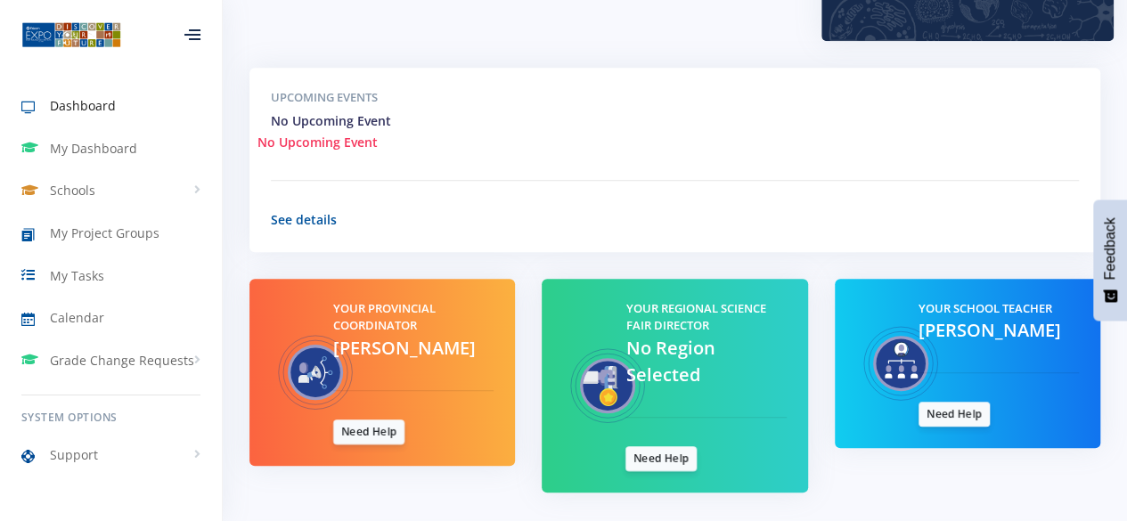
scroll to position [673, 0]
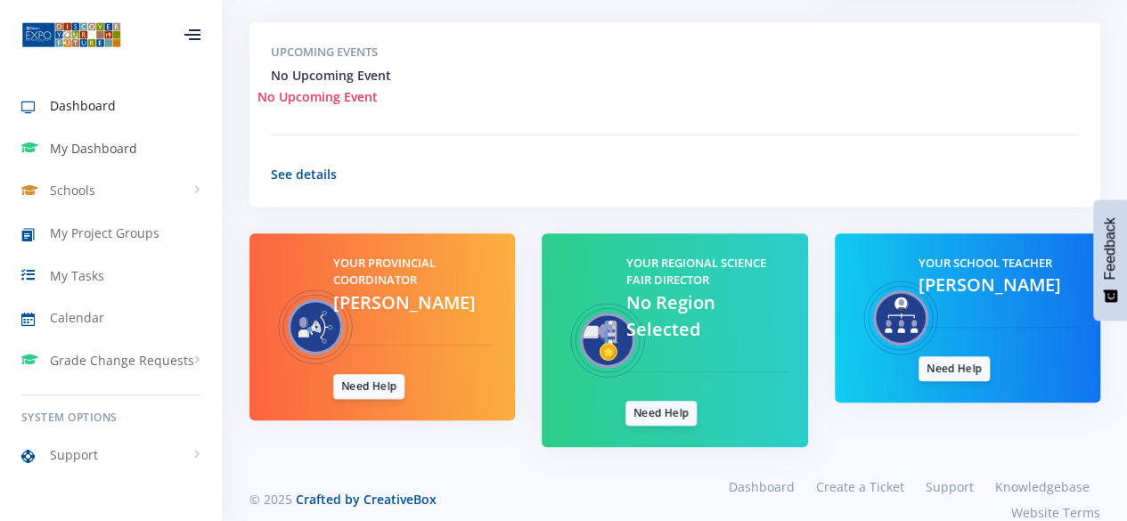
click at [120, 145] on span "My Dashboard" at bounding box center [93, 148] width 87 height 19
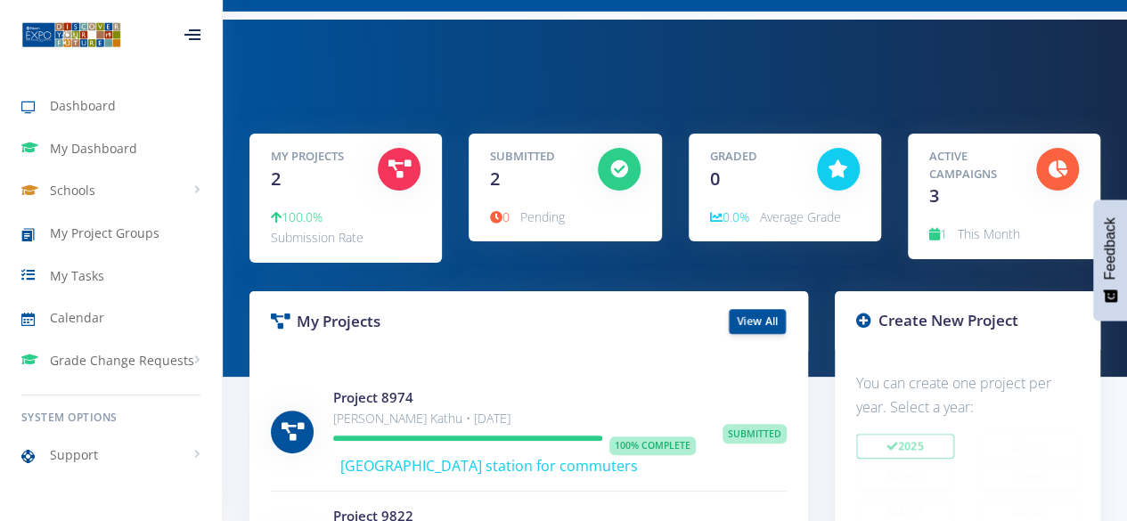
scroll to position [106, 0]
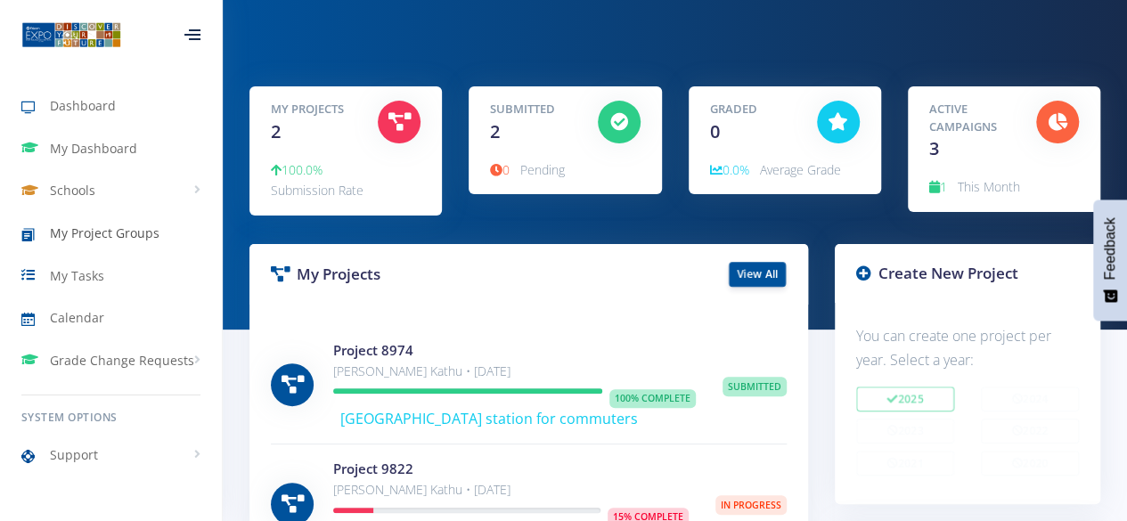
click at [104, 227] on span "My Project Groups" at bounding box center [105, 233] width 110 height 19
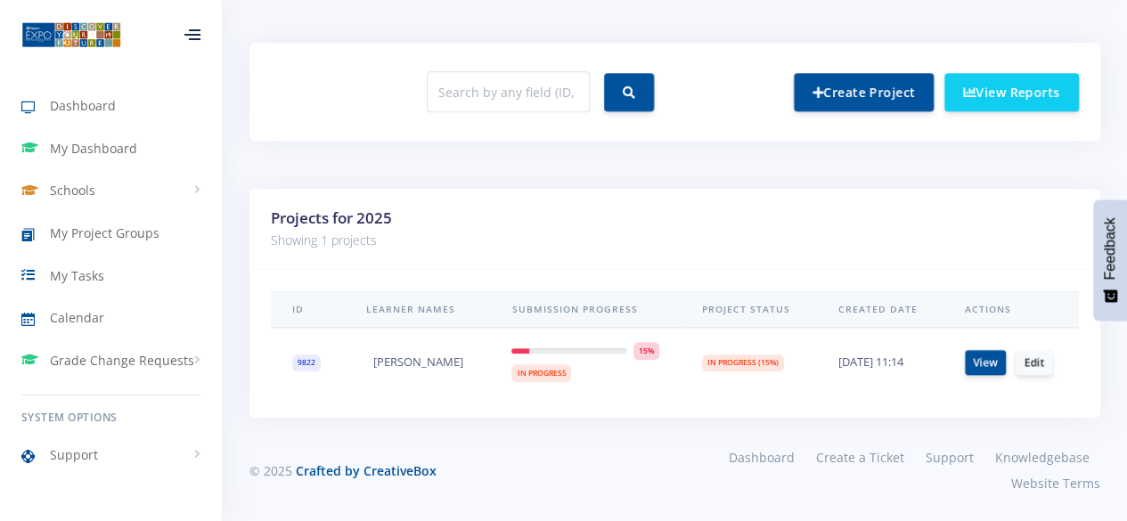
scroll to position [678, 0]
click at [420, 372] on td "[PERSON_NAME]" at bounding box center [417, 363] width 145 height 69
click at [1037, 364] on link "Edit" at bounding box center [1033, 362] width 37 height 25
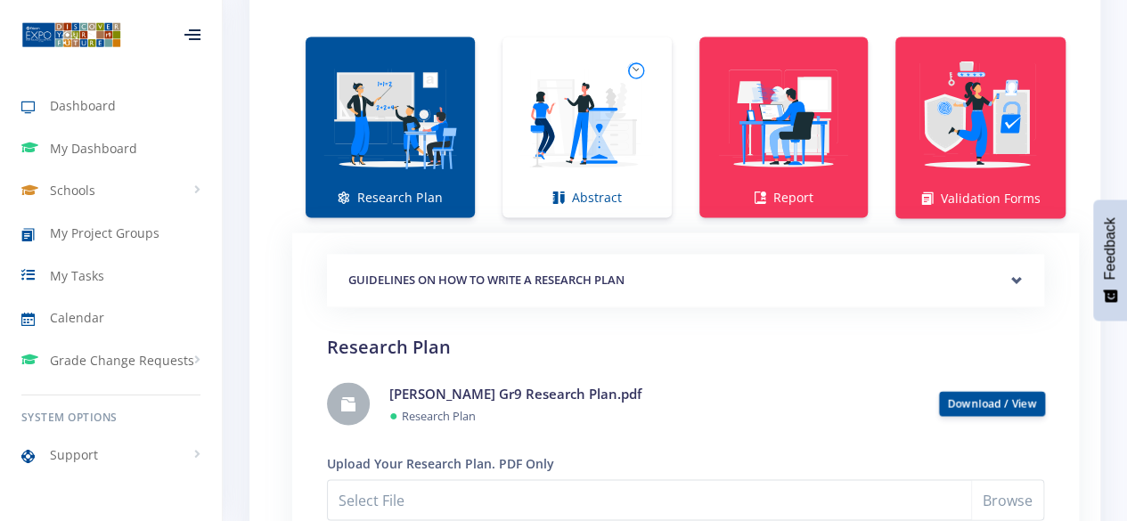
scroll to position [1287, 0]
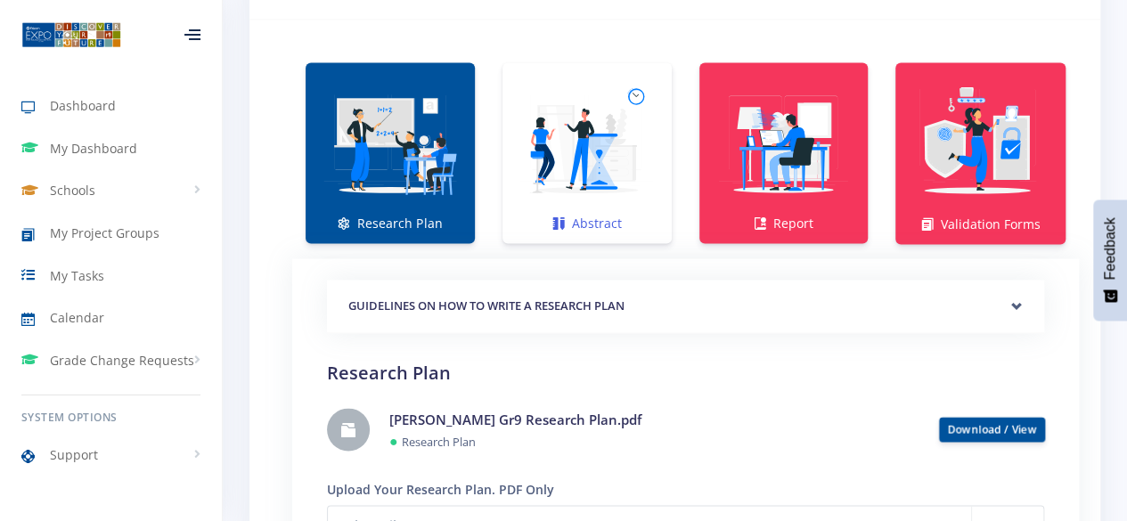
click at [637, 95] on img at bounding box center [587, 143] width 141 height 141
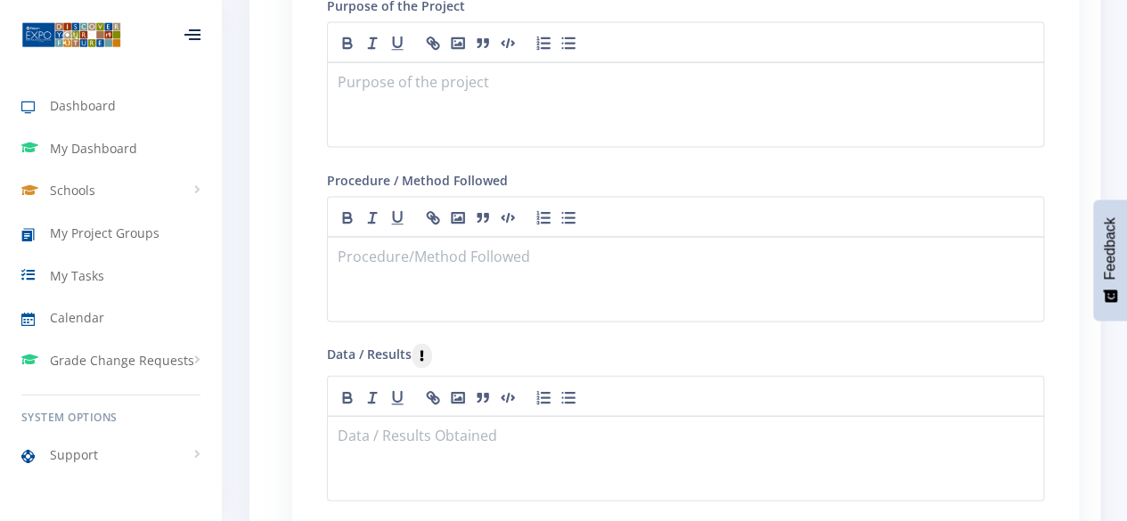
scroll to position [1719, 0]
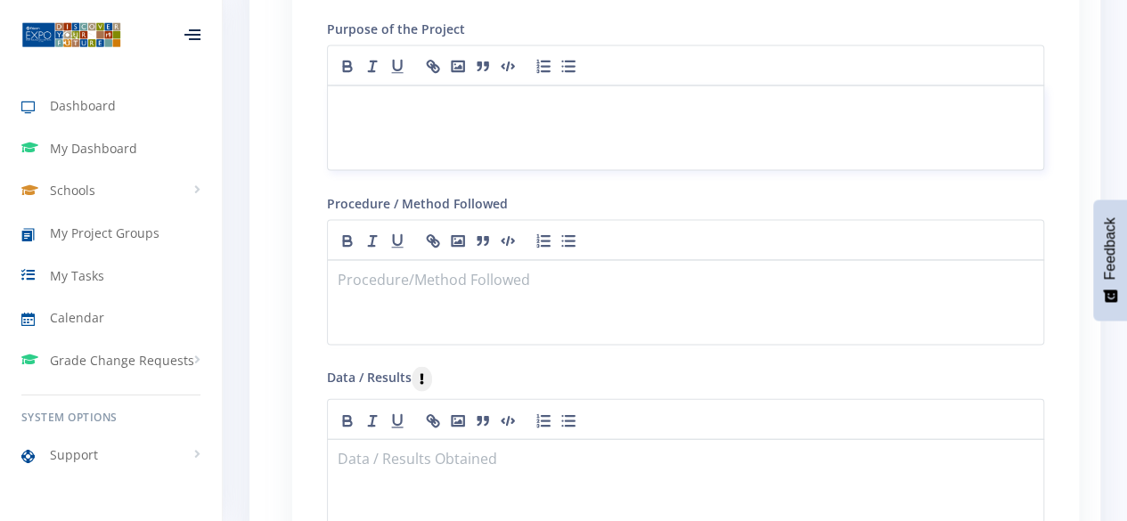
click at [463, 117] on p at bounding box center [685, 107] width 694 height 24
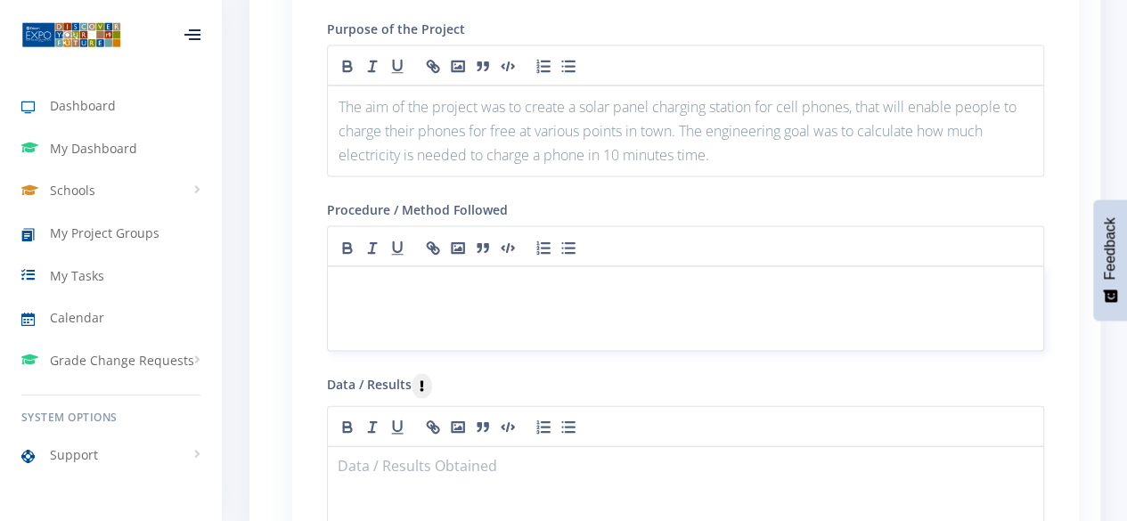
click at [461, 291] on p at bounding box center [685, 288] width 694 height 24
paste div
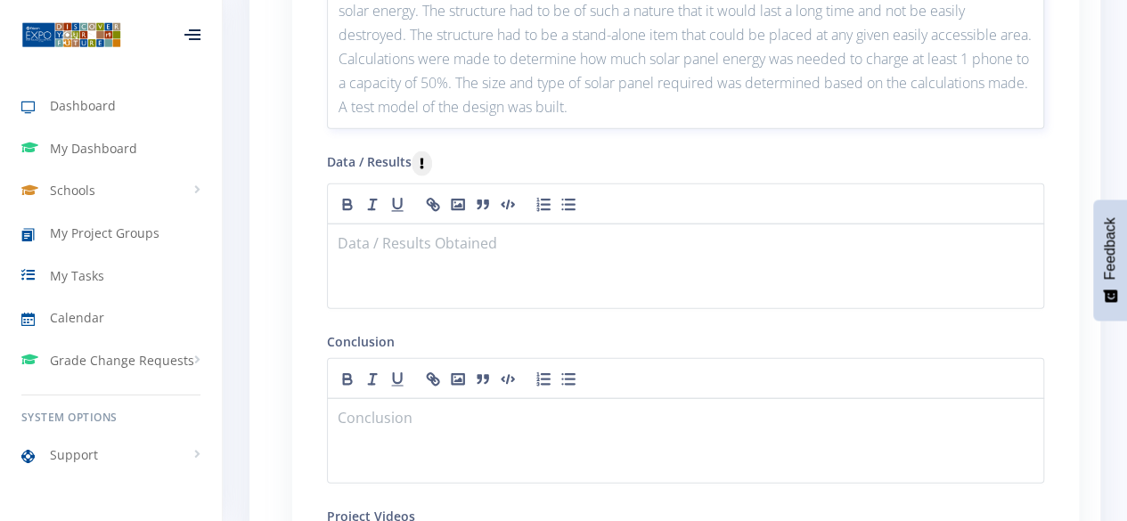
scroll to position [2093, 0]
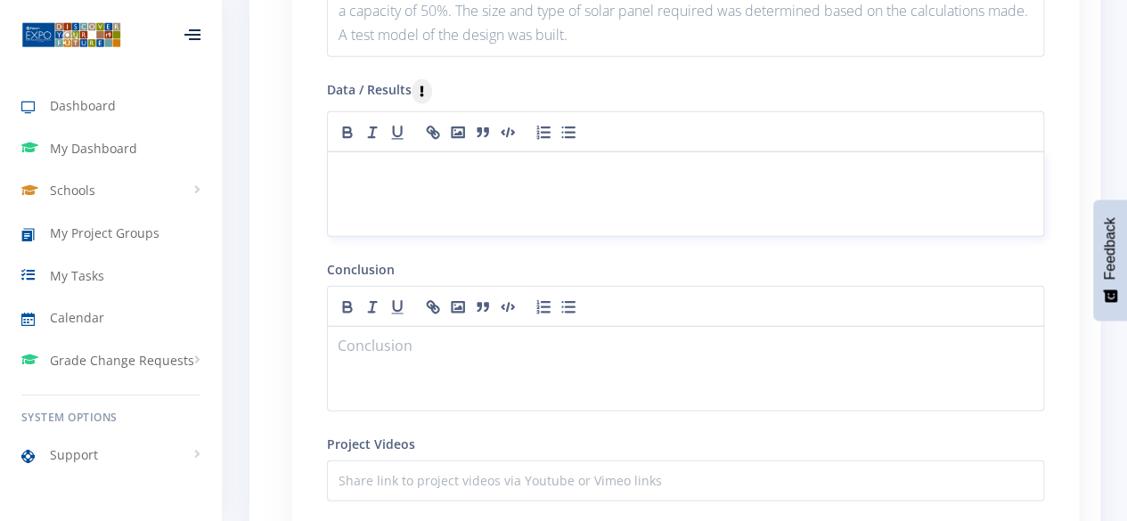
click at [491, 185] on p at bounding box center [685, 173] width 694 height 24
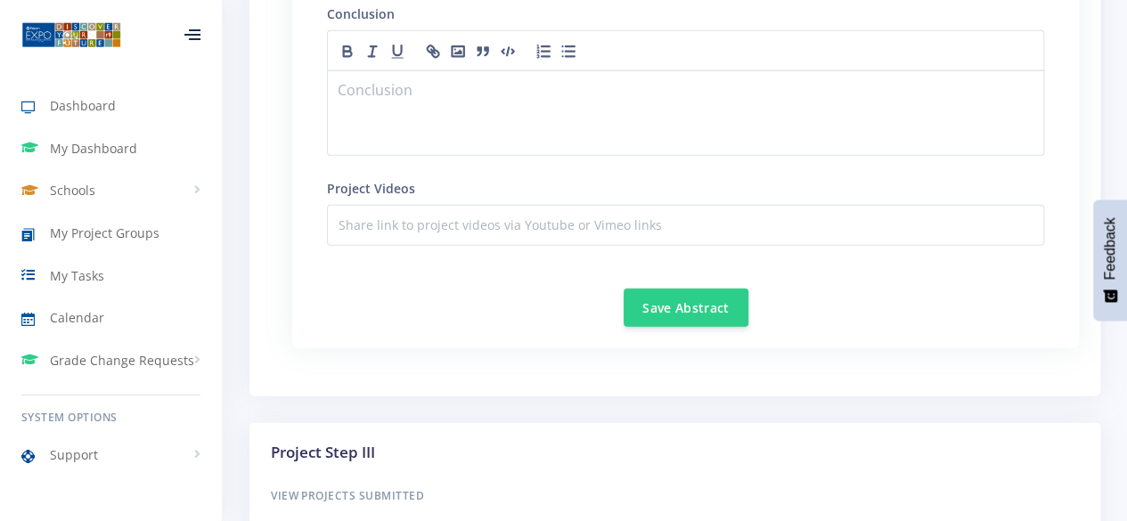
scroll to position [2403, 0]
click at [491, 105] on p at bounding box center [685, 93] width 694 height 24
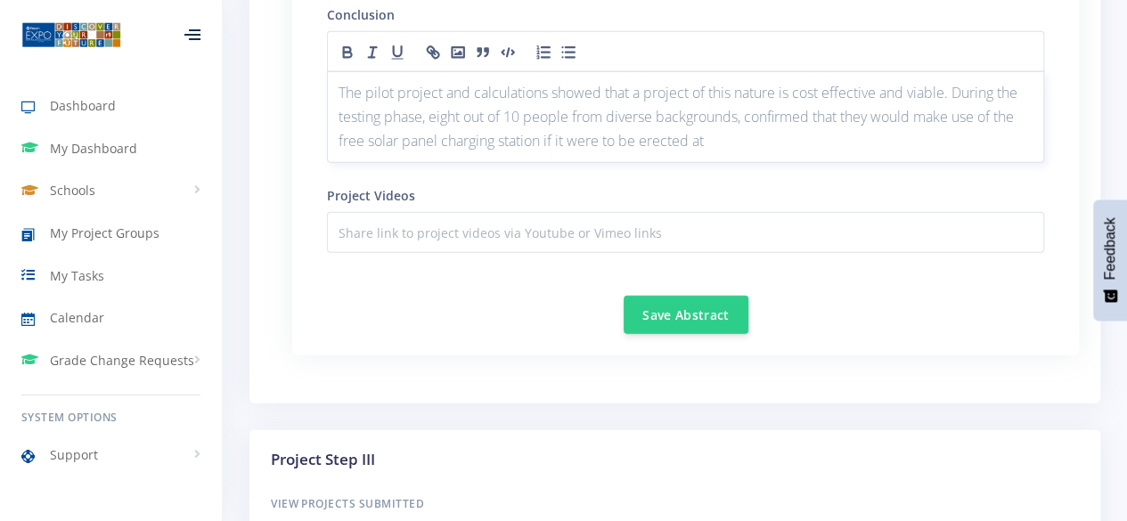
scroll to position [0, 0]
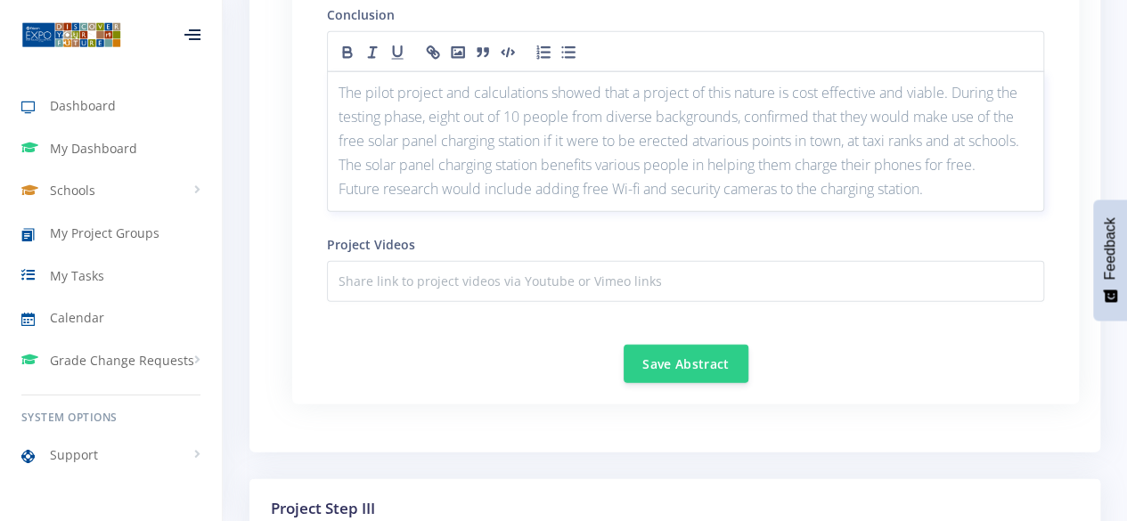
click at [707, 161] on p "The pilot project and calculations showed that a project of this nature is cost…" at bounding box center [685, 129] width 694 height 97
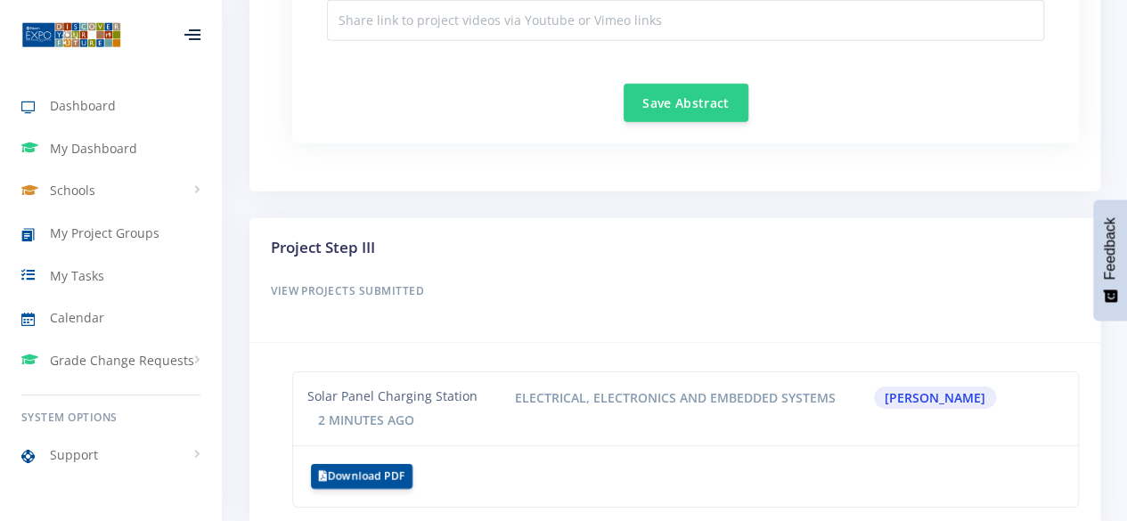
scroll to position [2669, 0]
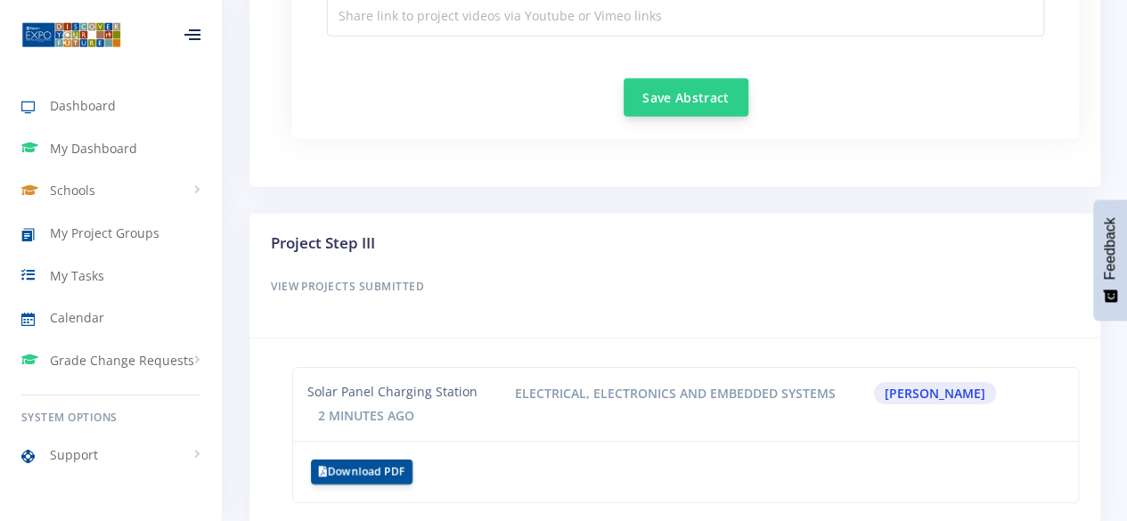
click at [682, 117] on button "Save Abstract" at bounding box center [686, 97] width 125 height 38
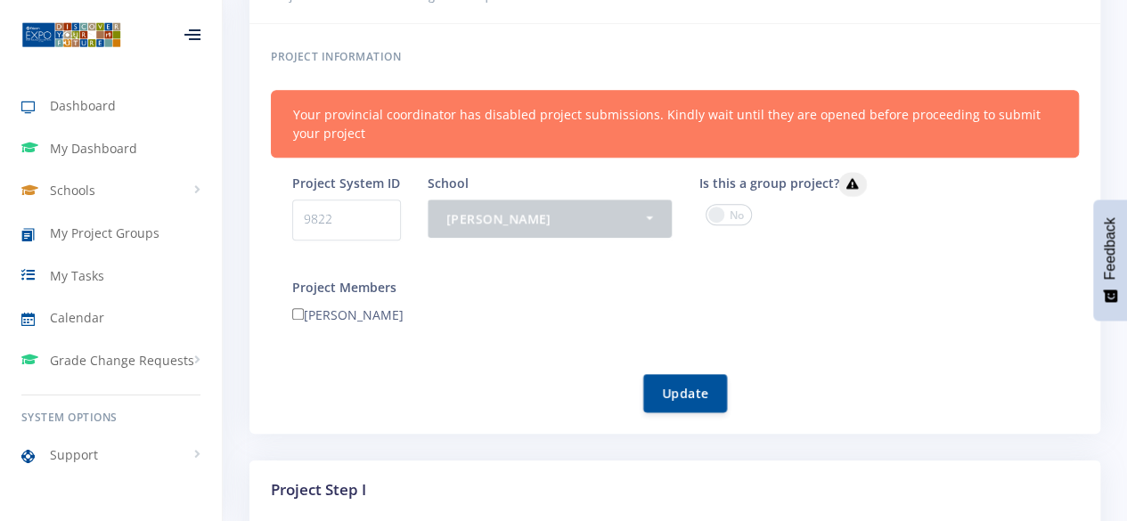
scroll to position [13, 13]
drag, startPoint x: 0, startPoint y: 0, endPoint x: 851, endPoint y: 123, distance: 859.5
click at [851, 123] on div "Your provincial coordinator has disabled project submissions. Kindly wait until…" at bounding box center [675, 124] width 808 height 68
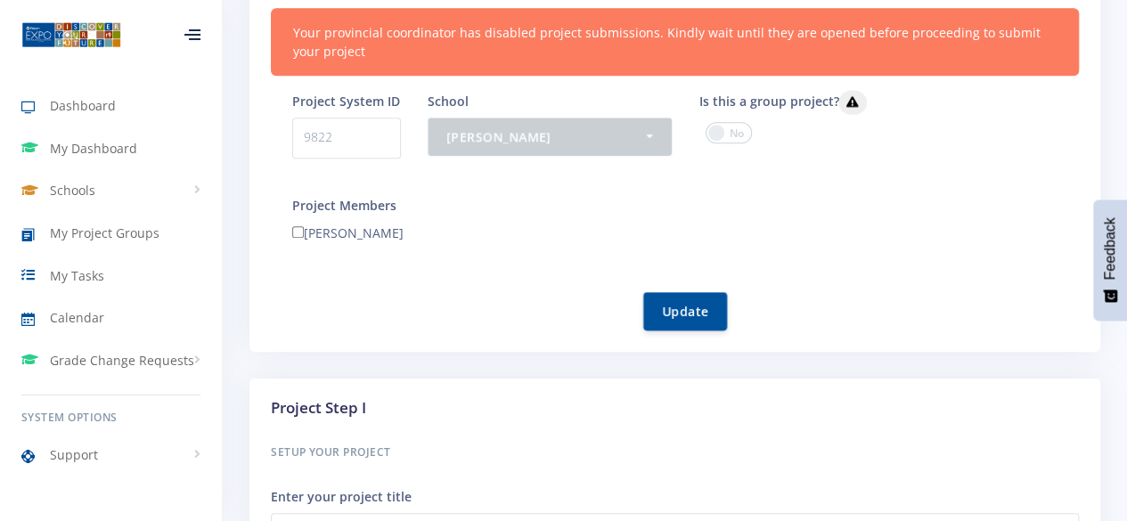
click at [301, 229] on input"] "[PERSON_NAME]" at bounding box center [298, 232] width 12 height 12
checkbox input"] "true"
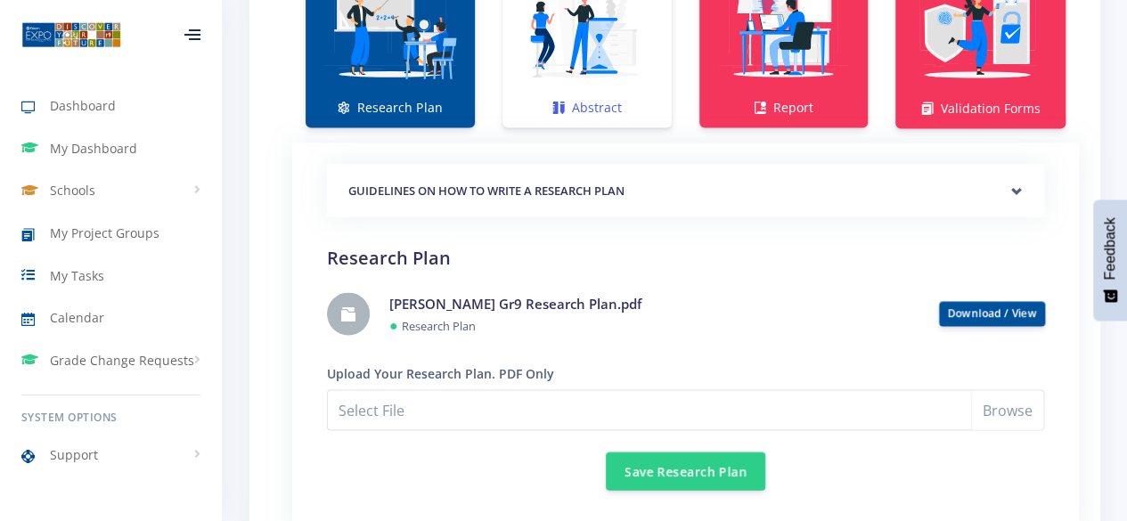
scroll to position [1525, 0]
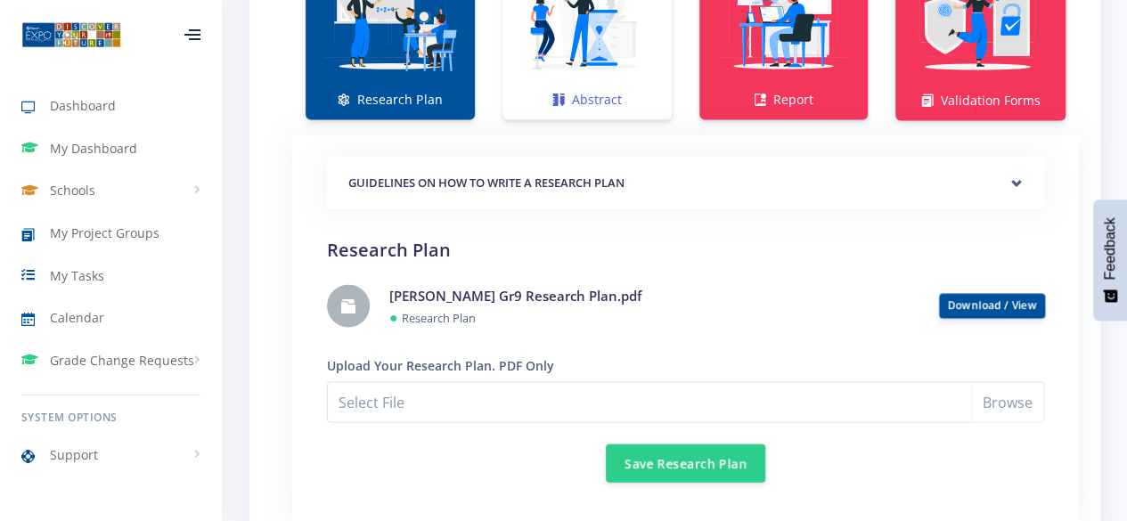
click at [624, 74] on img at bounding box center [587, 19] width 141 height 141
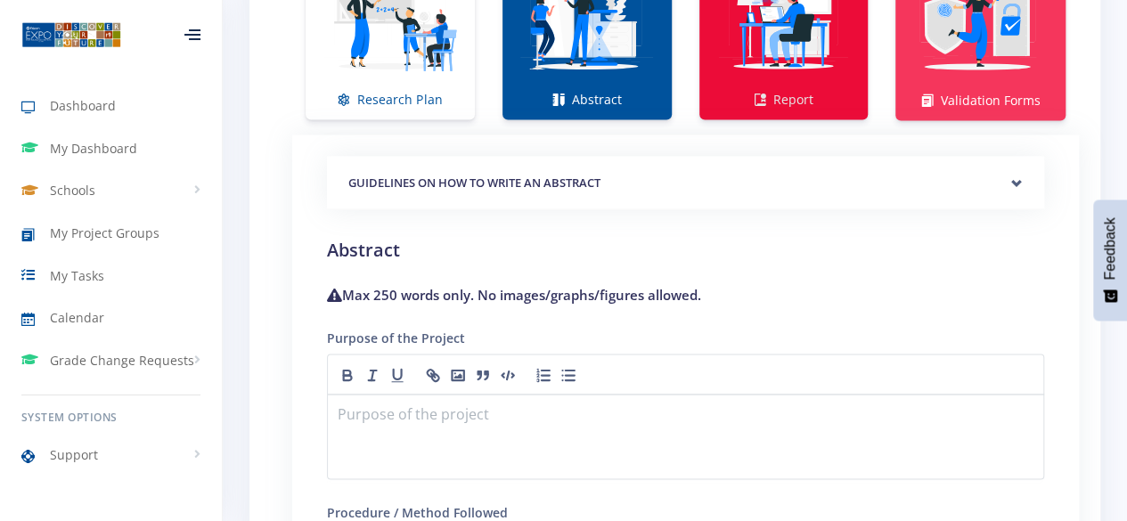
click at [771, 44] on img at bounding box center [783, 19] width 141 height 141
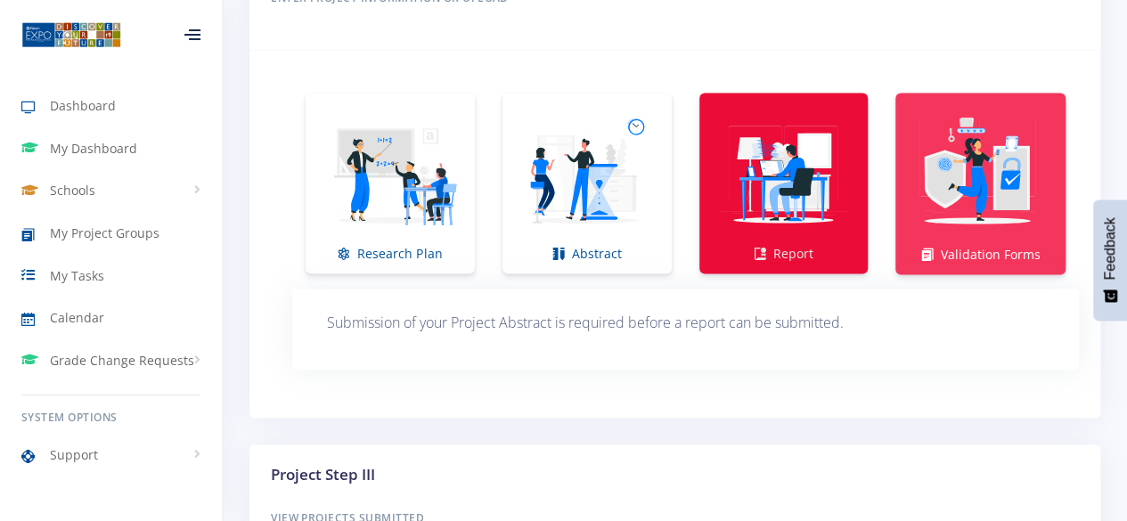
scroll to position [1370, 0]
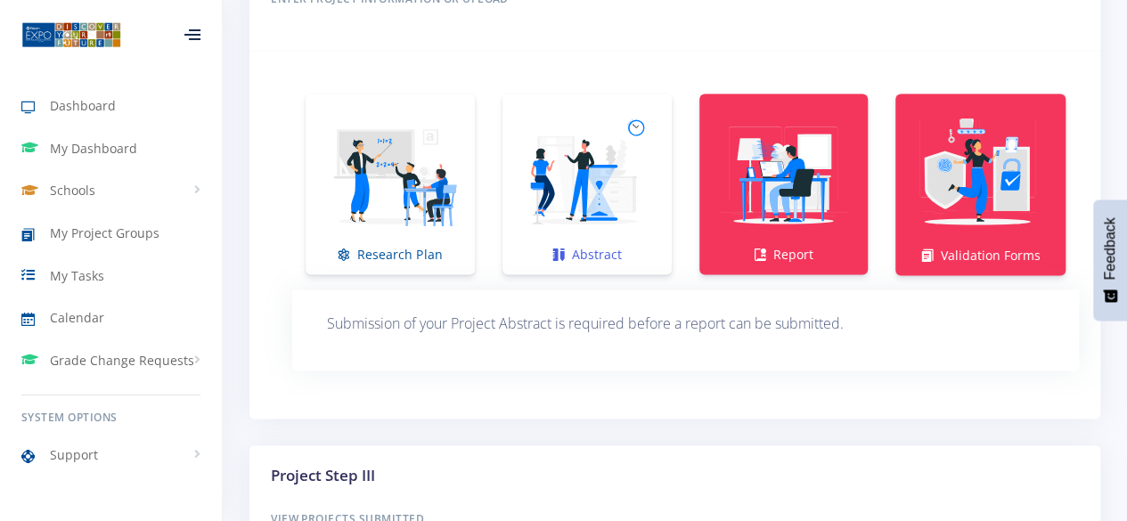
click at [588, 215] on img at bounding box center [587, 174] width 141 height 141
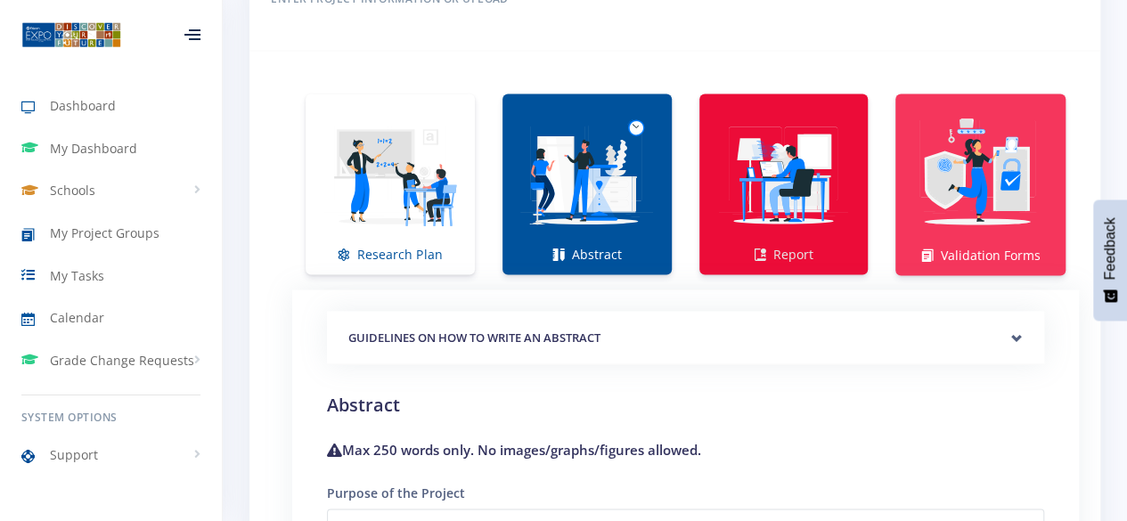
click at [811, 197] on img at bounding box center [783, 174] width 141 height 141
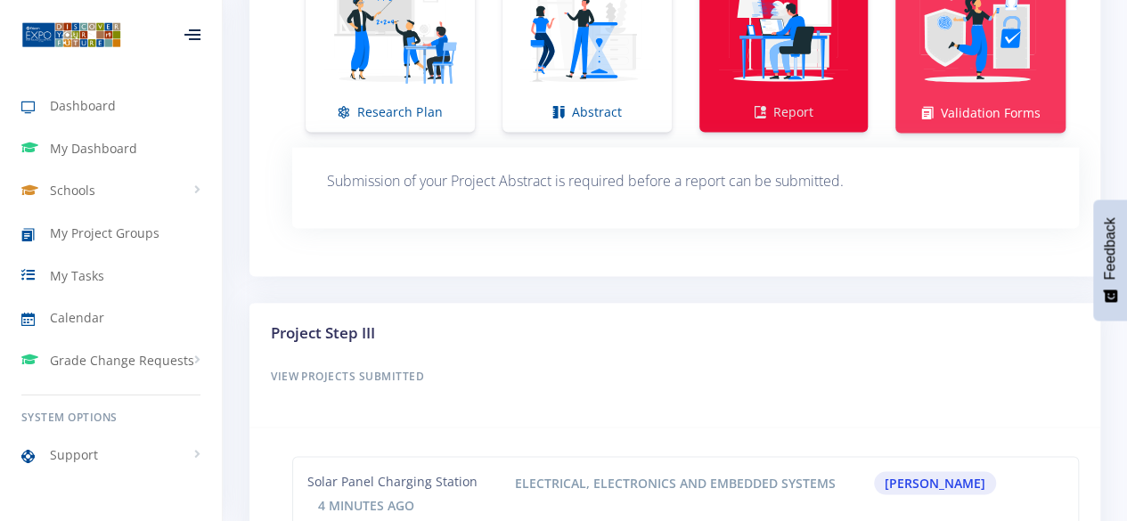
scroll to position [1507, 0]
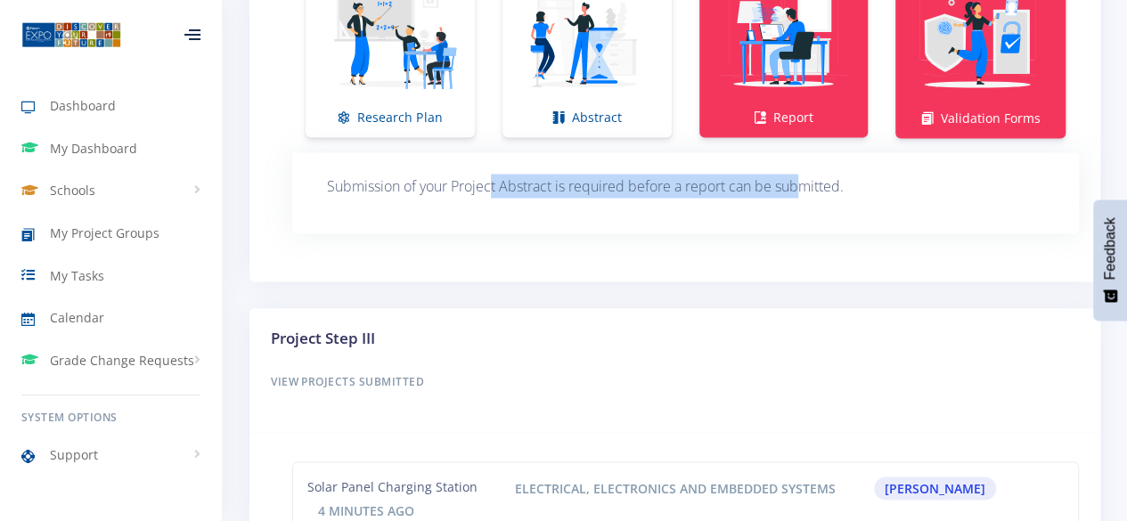
drag, startPoint x: 492, startPoint y: 188, endPoint x: 805, endPoint y: 189, distance: 313.5
click at [805, 189] on p "Submission of your Project Abstract is required before a report can be submitte…" at bounding box center [685, 186] width 717 height 24
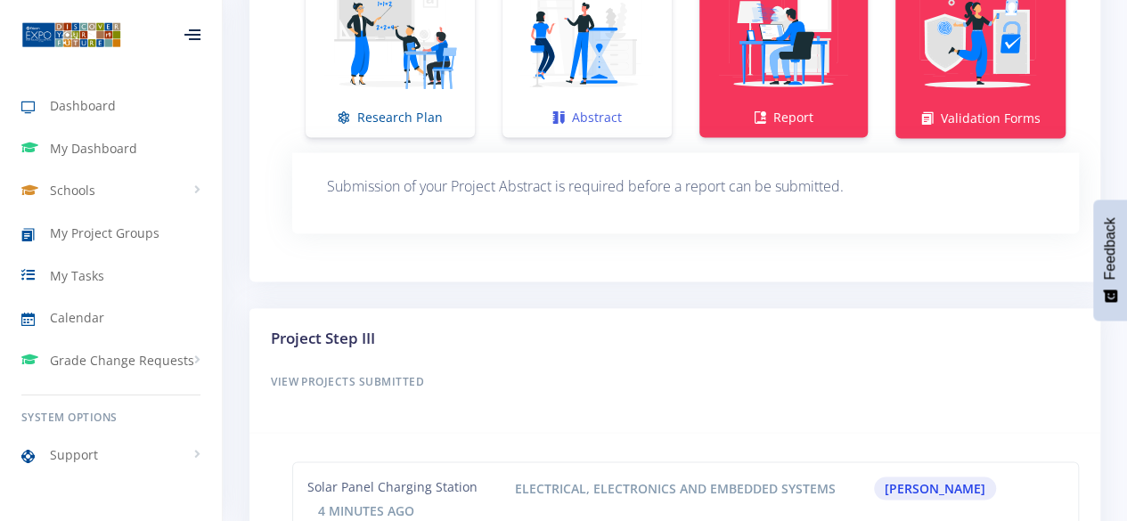
click at [587, 56] on img at bounding box center [587, 37] width 141 height 141
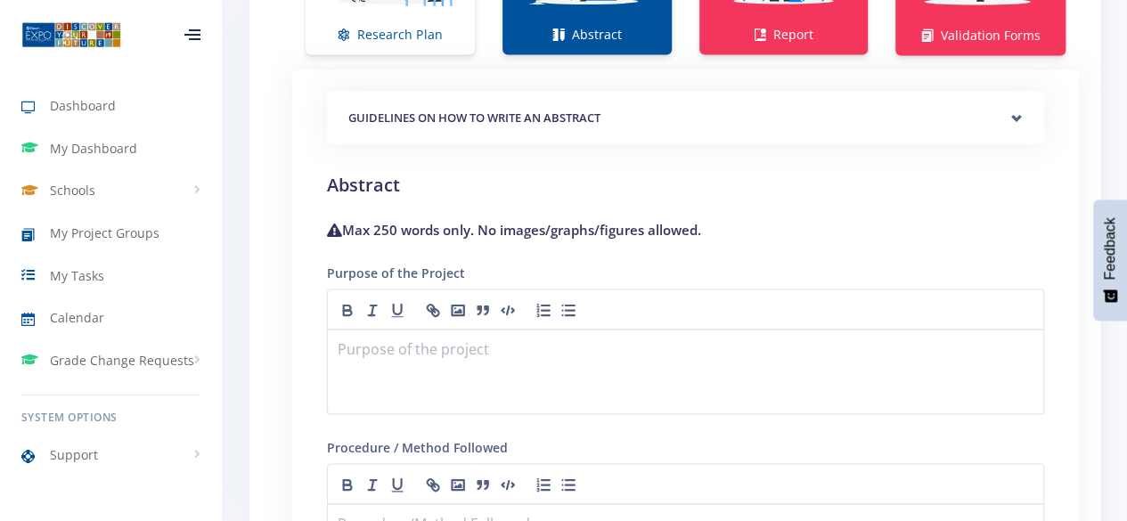
scroll to position [1591, 0]
drag, startPoint x: 328, startPoint y: 232, endPoint x: 671, endPoint y: 195, distance: 344.9
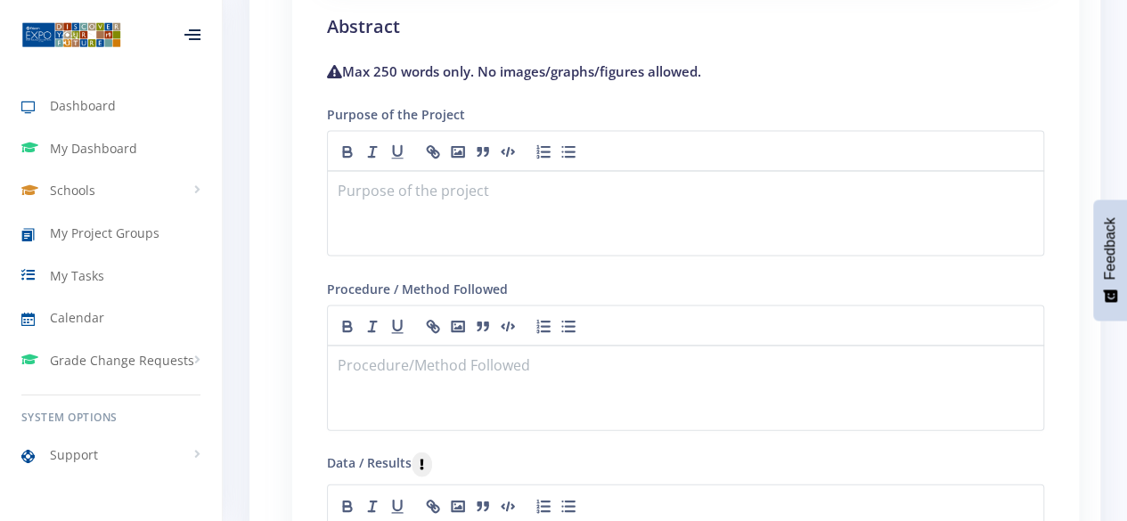
scroll to position [1744, 0]
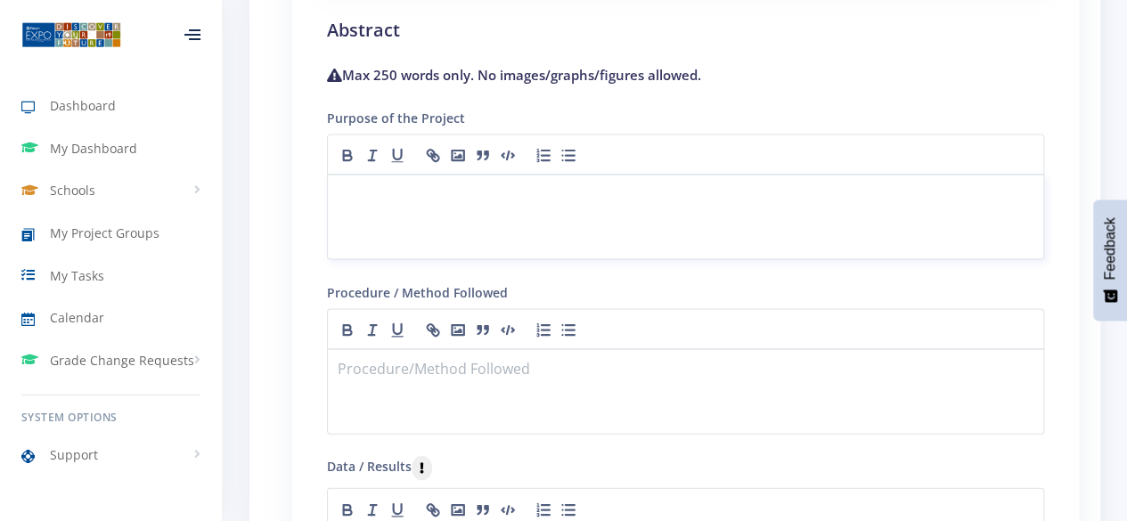
click at [402, 200] on p at bounding box center [685, 196] width 694 height 24
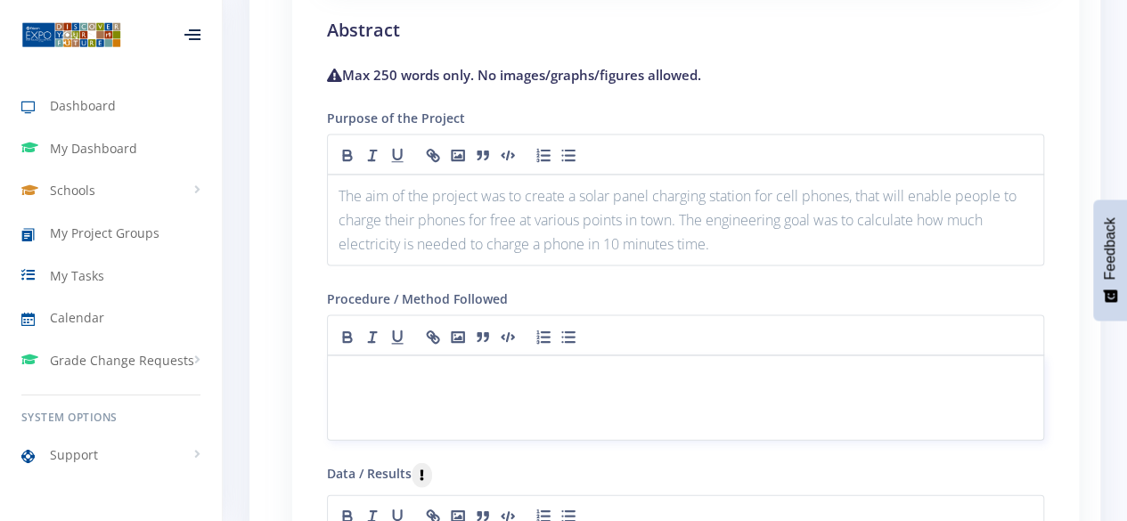
click at [539, 368] on p at bounding box center [685, 377] width 694 height 24
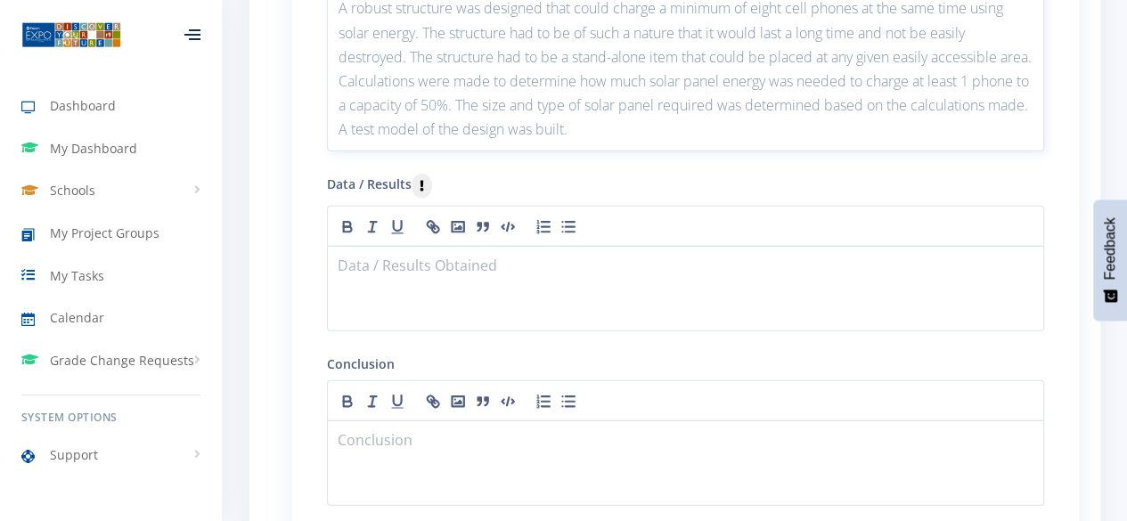
scroll to position [2152, 0]
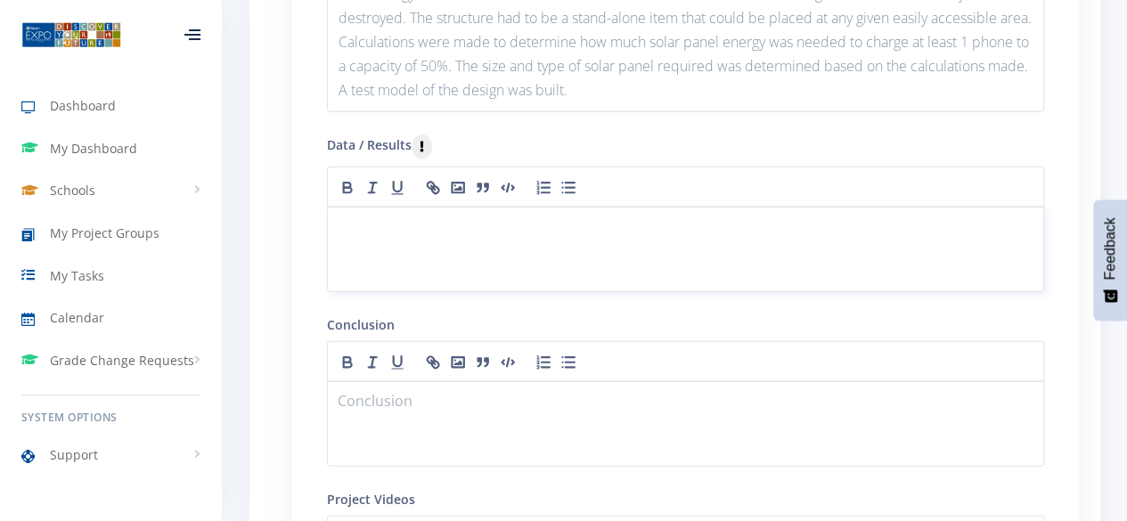
click at [593, 267] on div at bounding box center [685, 250] width 717 height 86
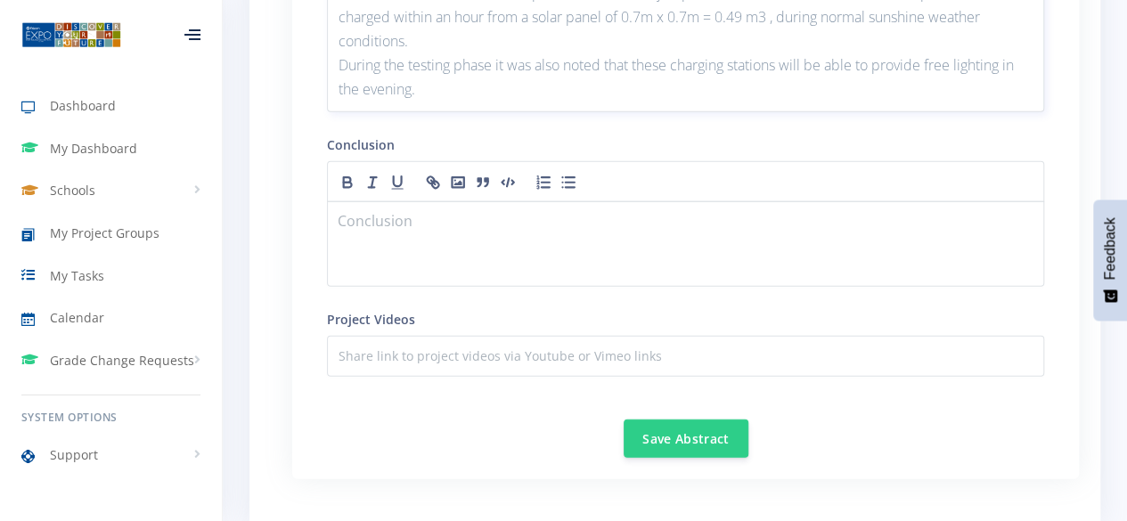
scroll to position [2389, 0]
click at [453, 233] on p at bounding box center [685, 221] width 694 height 24
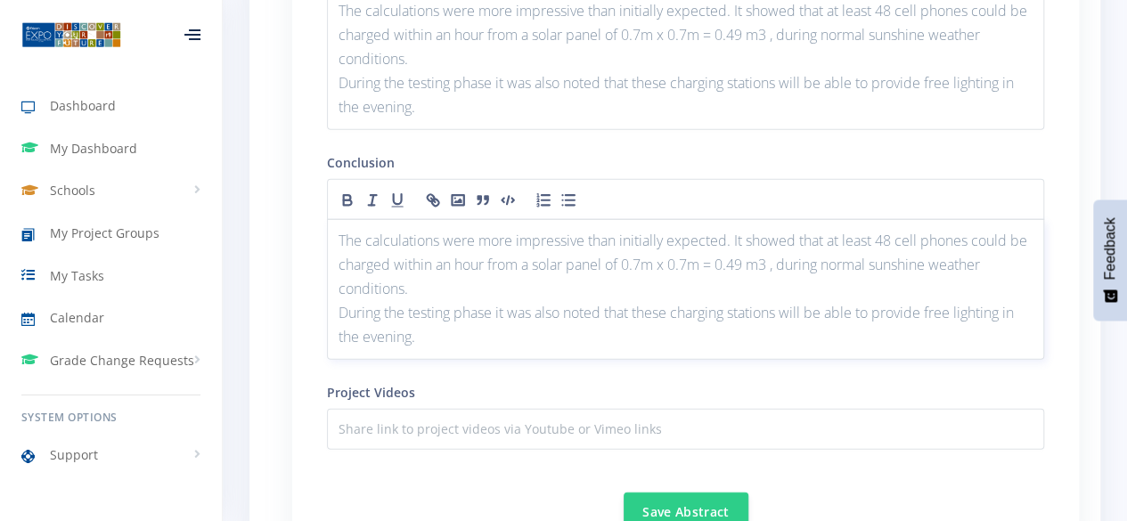
scroll to position [2371, 0]
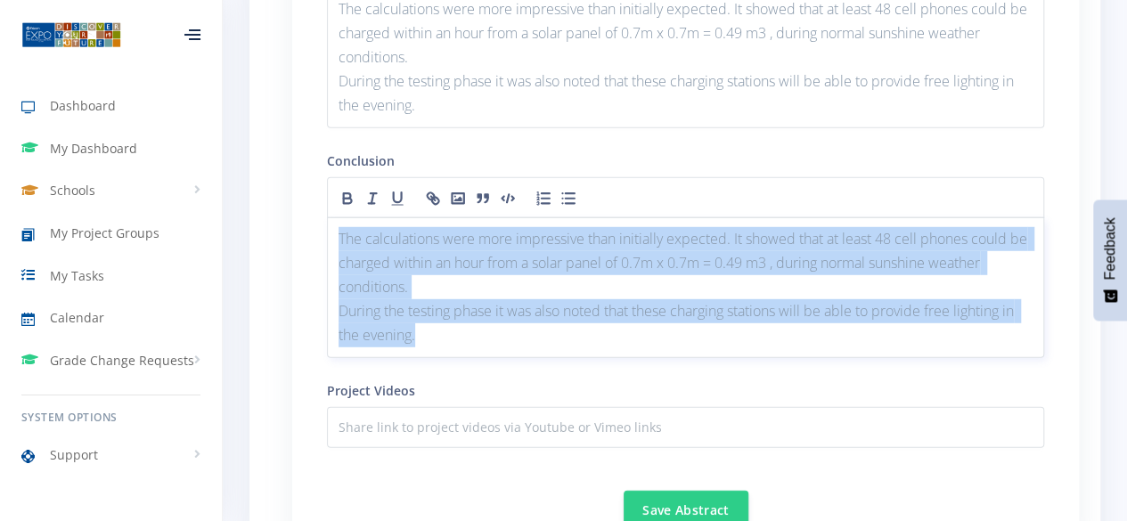
drag, startPoint x: 509, startPoint y: 352, endPoint x: 326, endPoint y: 241, distance: 213.4
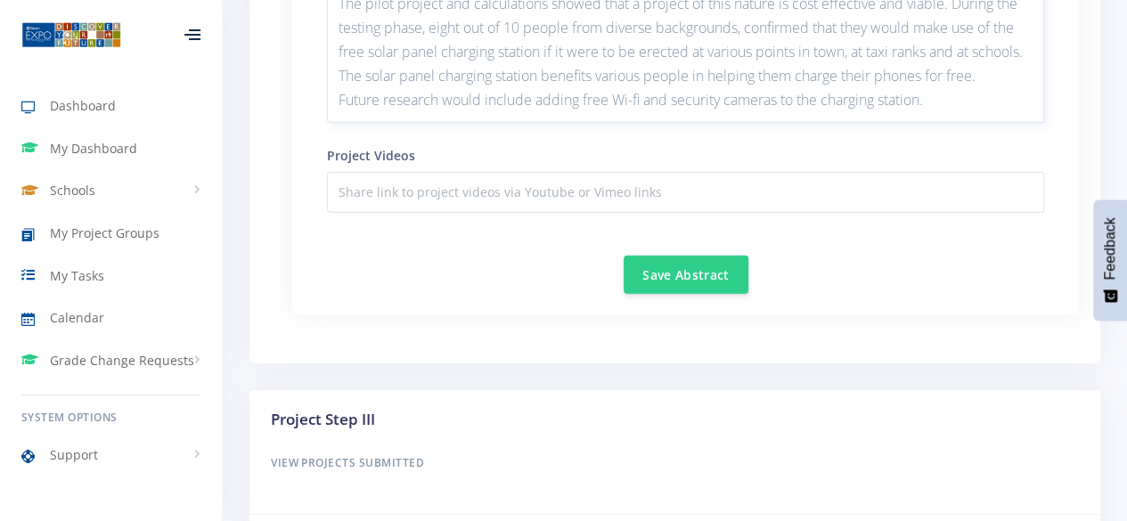
scroll to position [2610, 0]
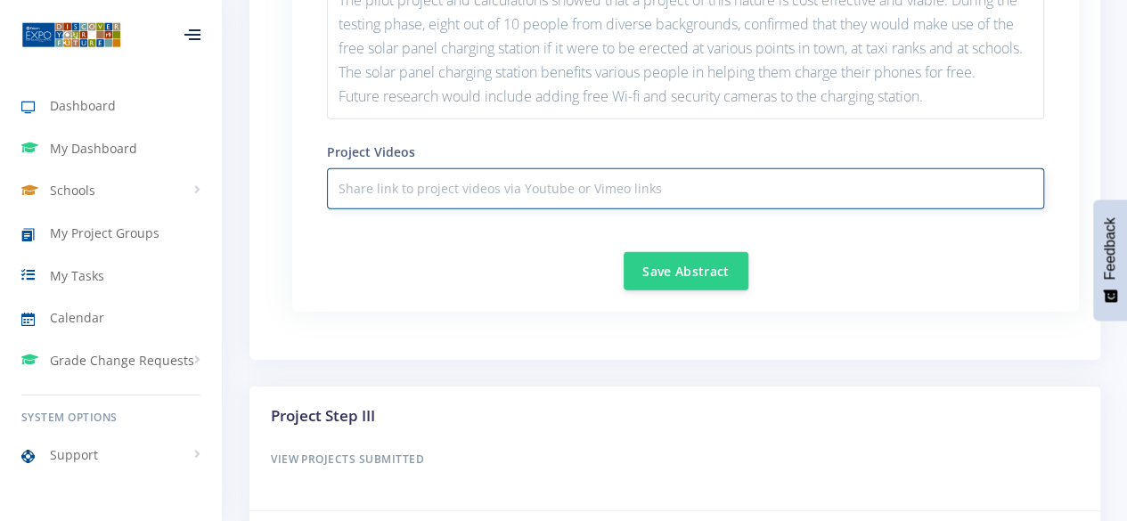
click at [490, 209] on input "text" at bounding box center [685, 188] width 717 height 41
type input "none"
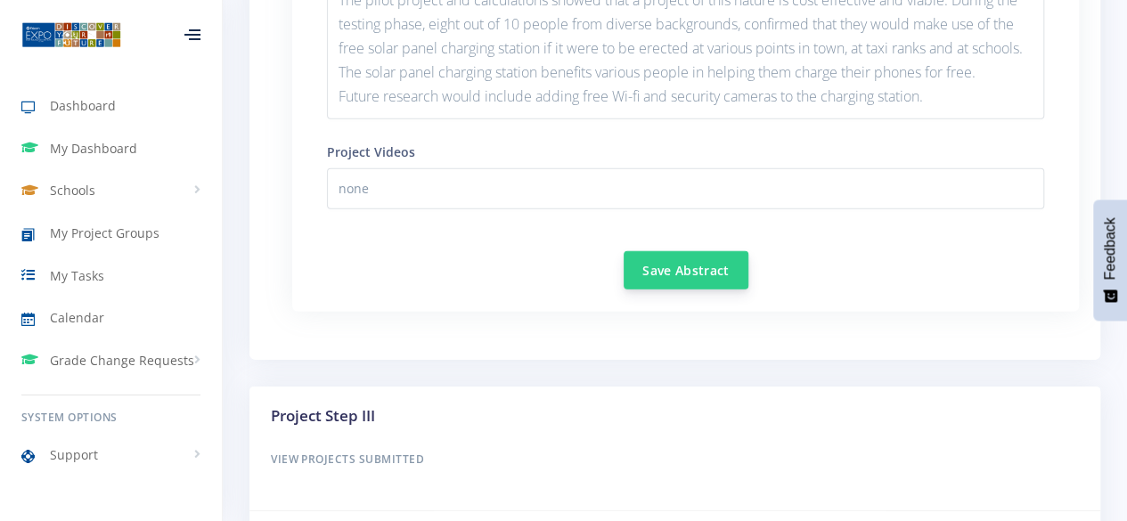
click at [684, 289] on button "Save Abstract" at bounding box center [686, 270] width 125 height 38
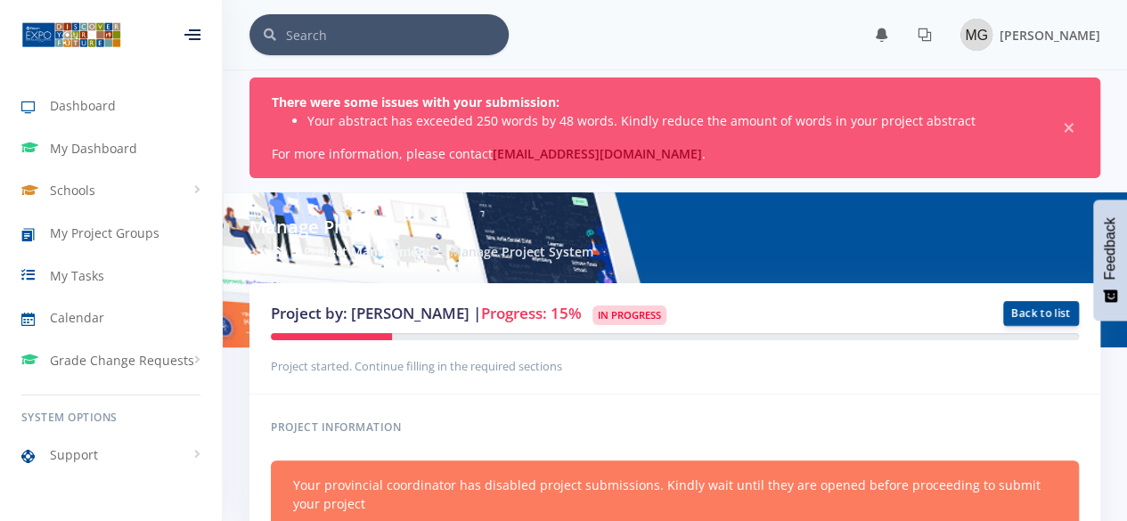
scroll to position [13, 13]
click at [1064, 131] on span "×" at bounding box center [1069, 128] width 18 height 18
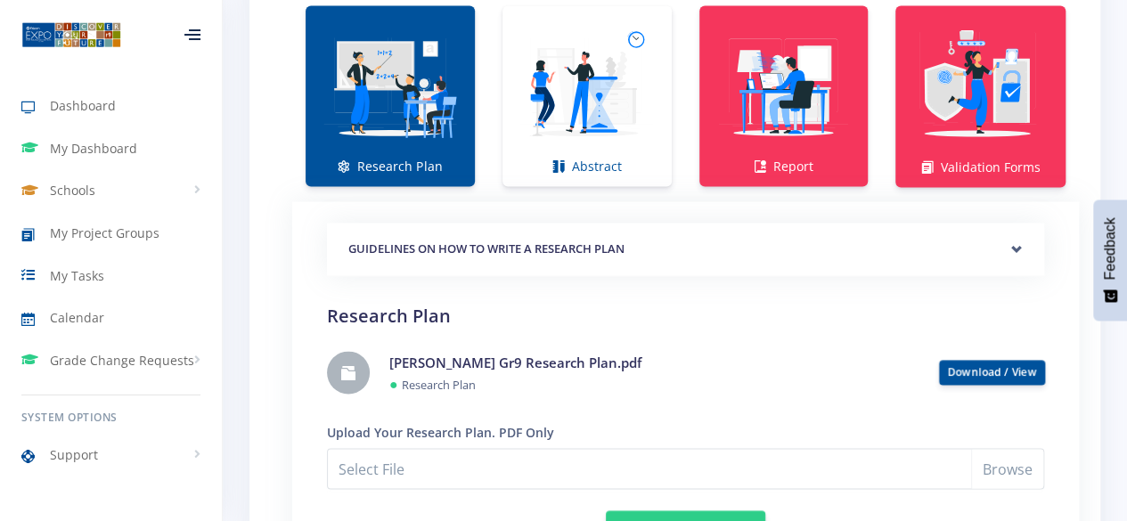
scroll to position [1338, 0]
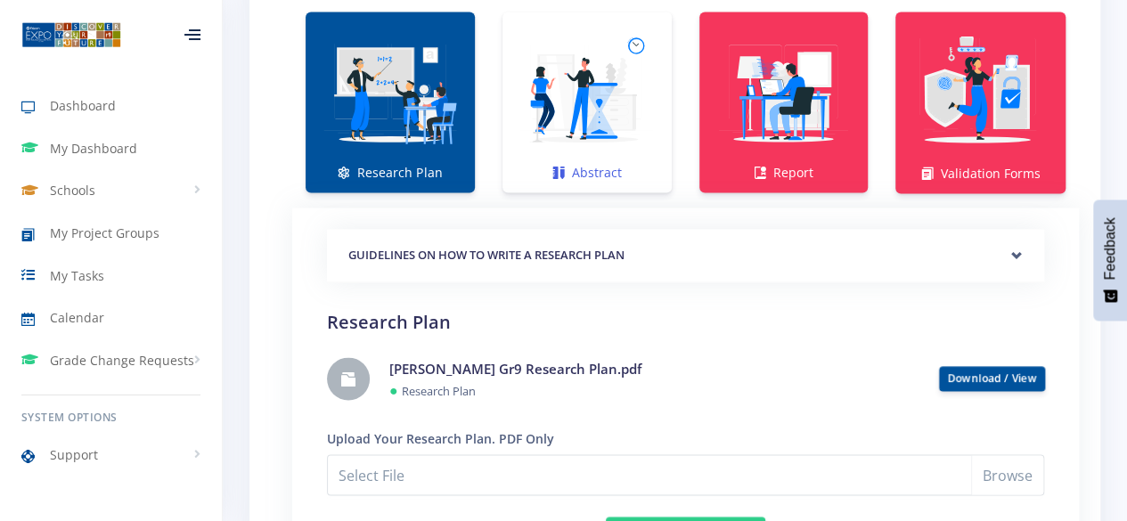
click at [575, 114] on img at bounding box center [587, 92] width 141 height 141
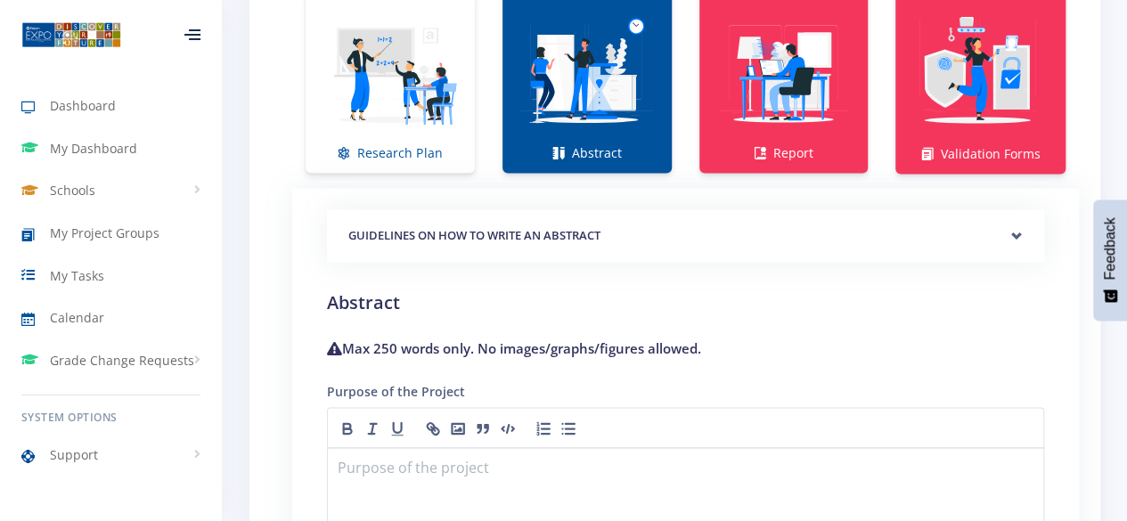
scroll to position [1353, 0]
